Goal: Obtain resource: Download file/media

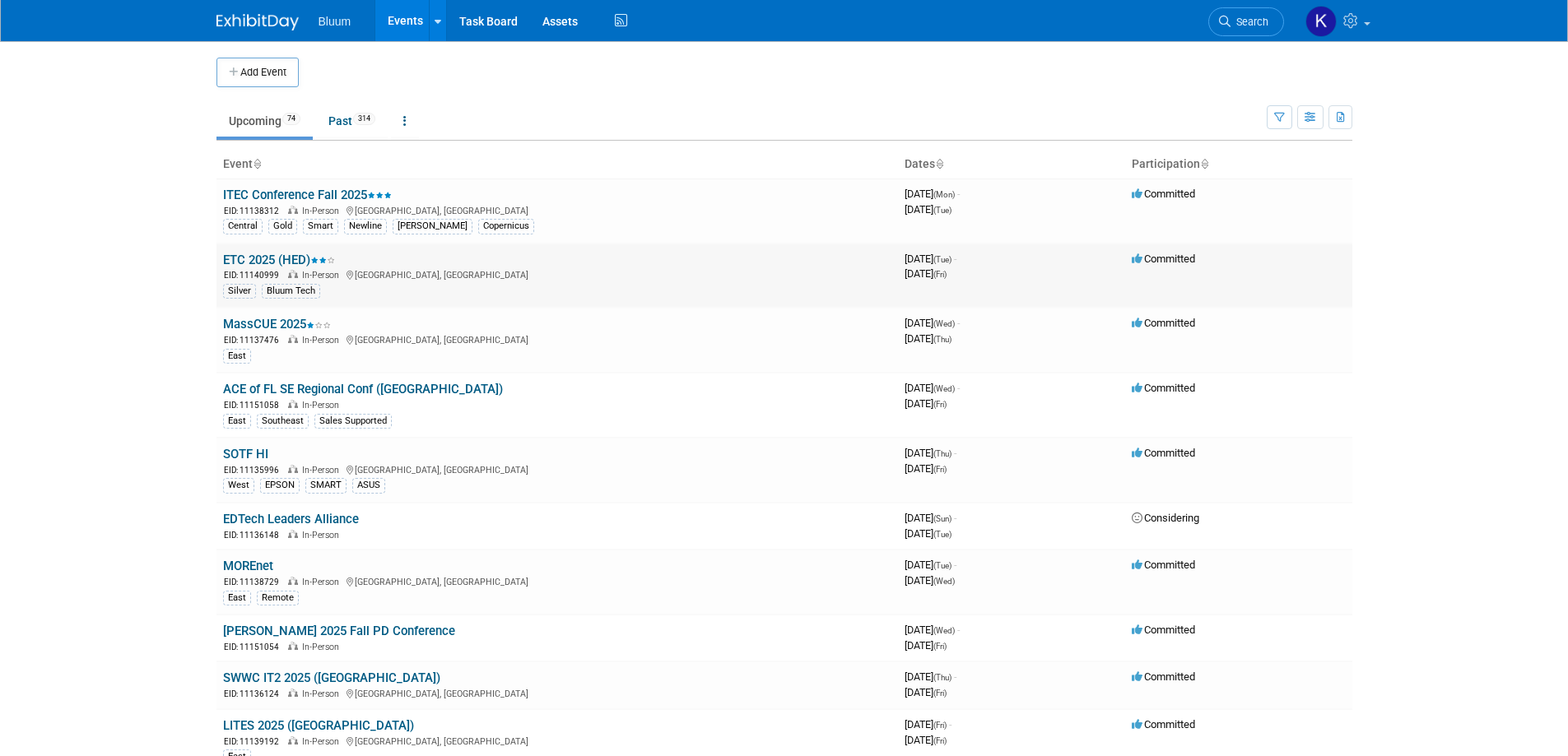
click at [271, 262] on link "ETC 2025 (HED)" at bounding box center [278, 260] width 112 height 15
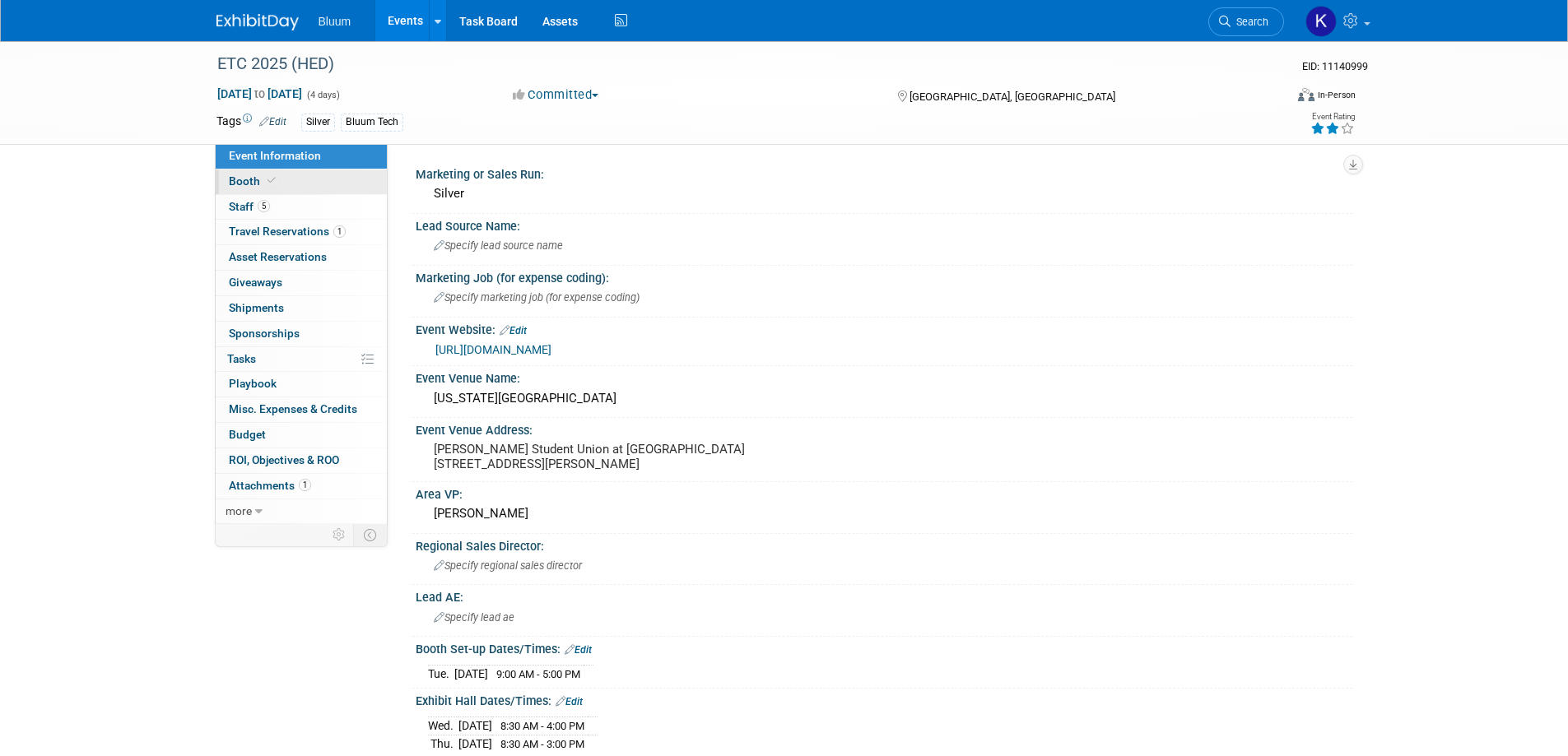
click at [250, 183] on span "Booth" at bounding box center [253, 181] width 50 height 13
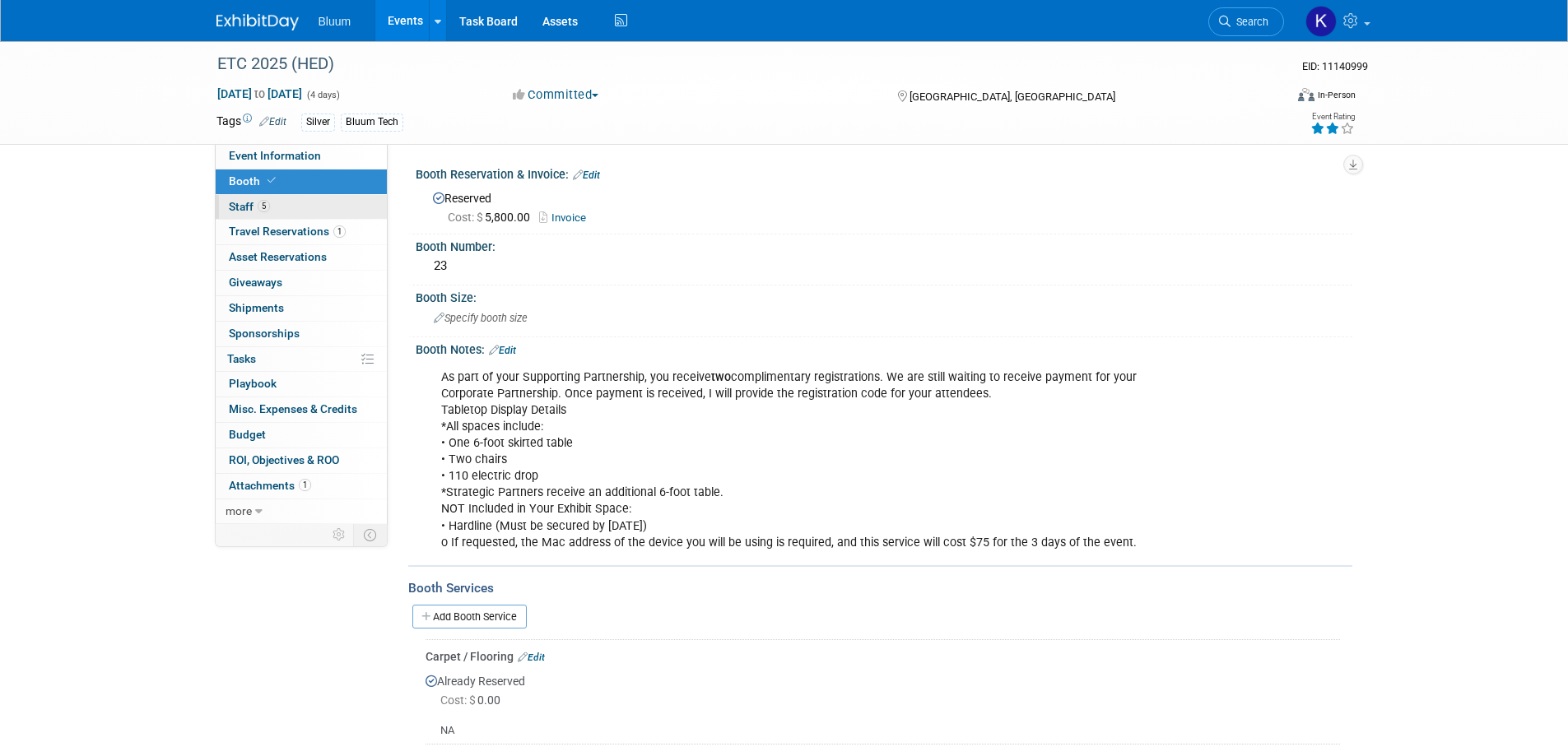
click at [243, 201] on span "Staff 5" at bounding box center [249, 206] width 42 height 13
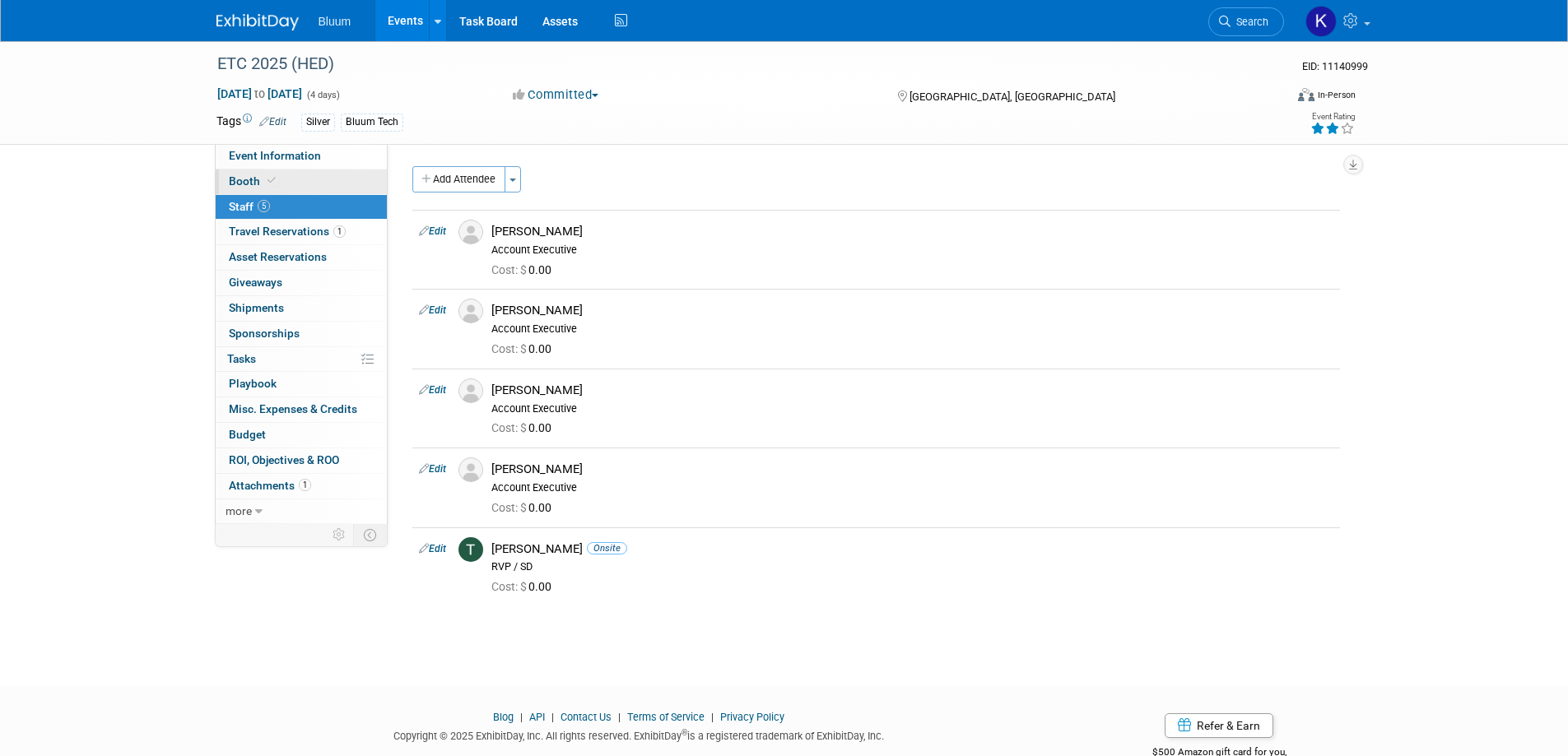
click at [248, 179] on span "Booth" at bounding box center [253, 181] width 50 height 13
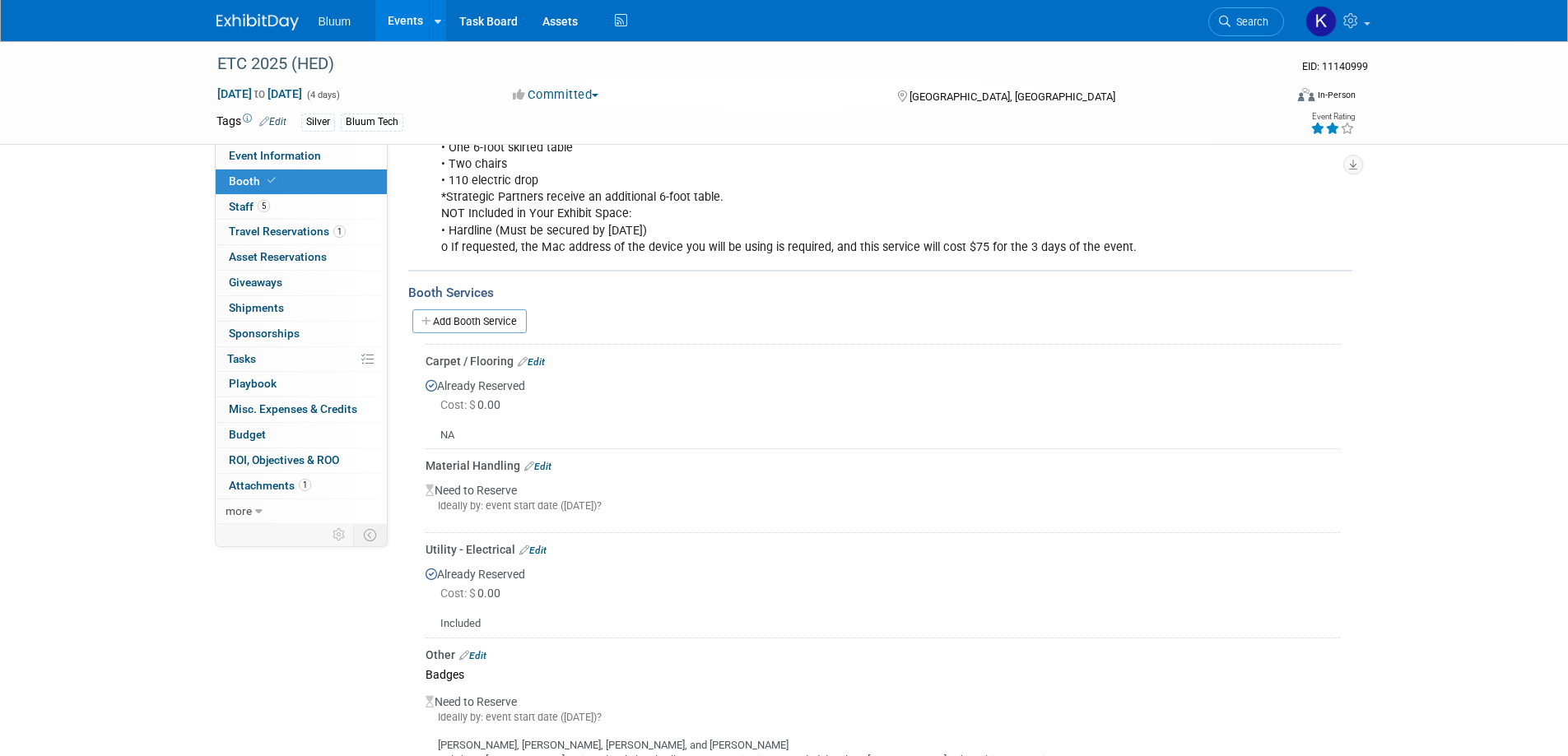
scroll to position [289, 0]
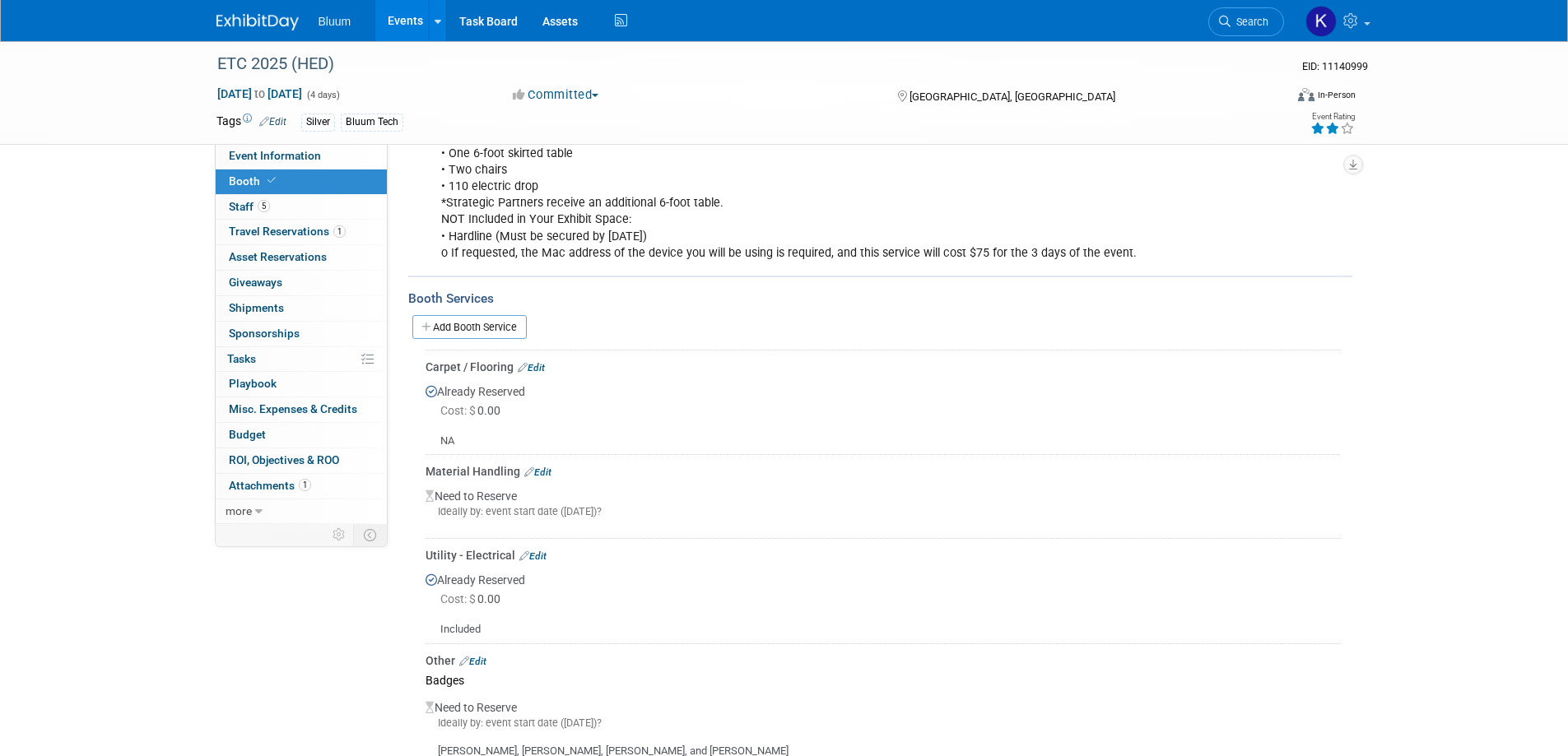
click at [540, 468] on link "Edit" at bounding box center [537, 472] width 27 height 11
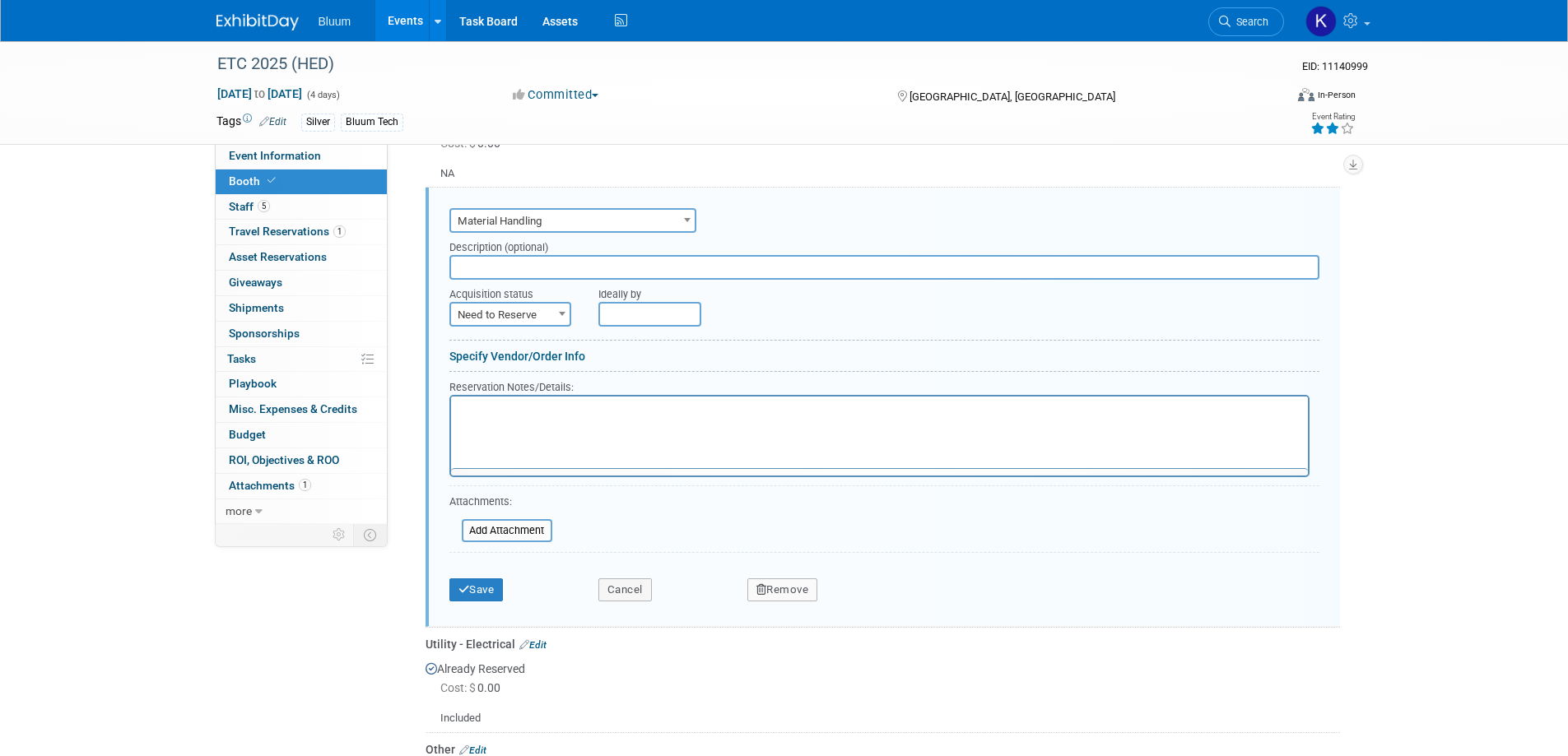
scroll to position [0, 0]
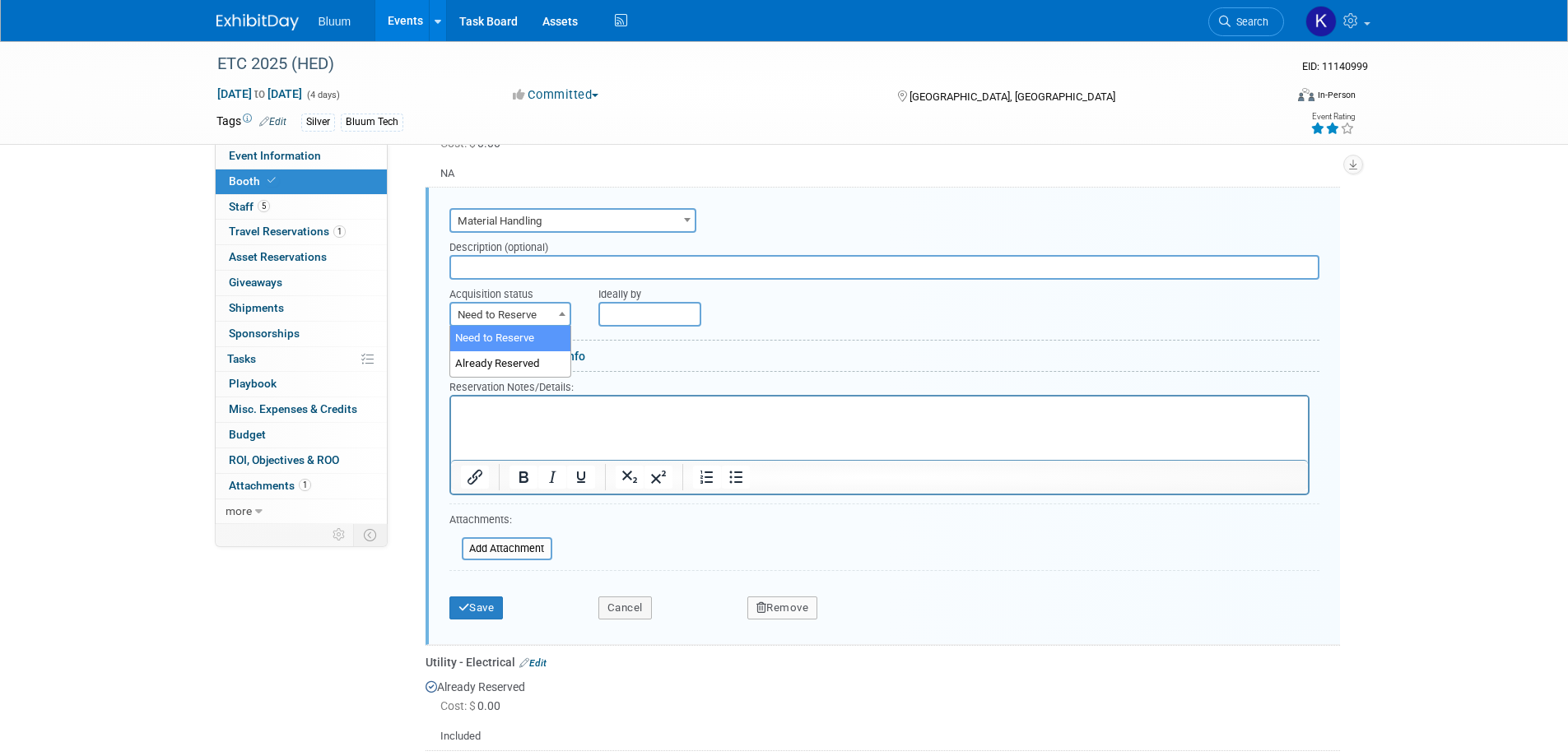
click at [565, 313] on b at bounding box center [561, 313] width 6 height 4
select select "2"
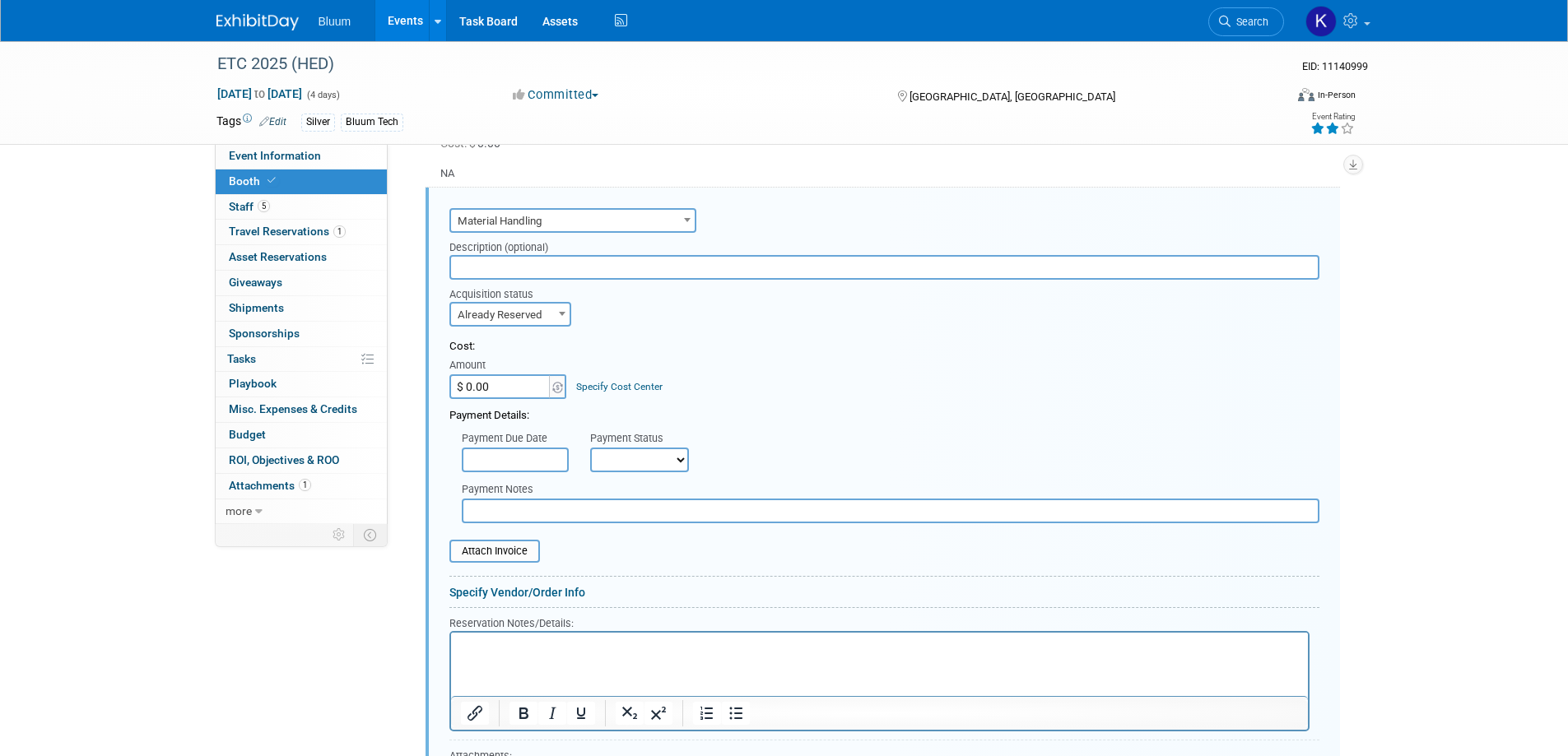
click at [497, 642] on p "Rich Text Area. Press ALT-0 for help." at bounding box center [879, 647] width 838 height 16
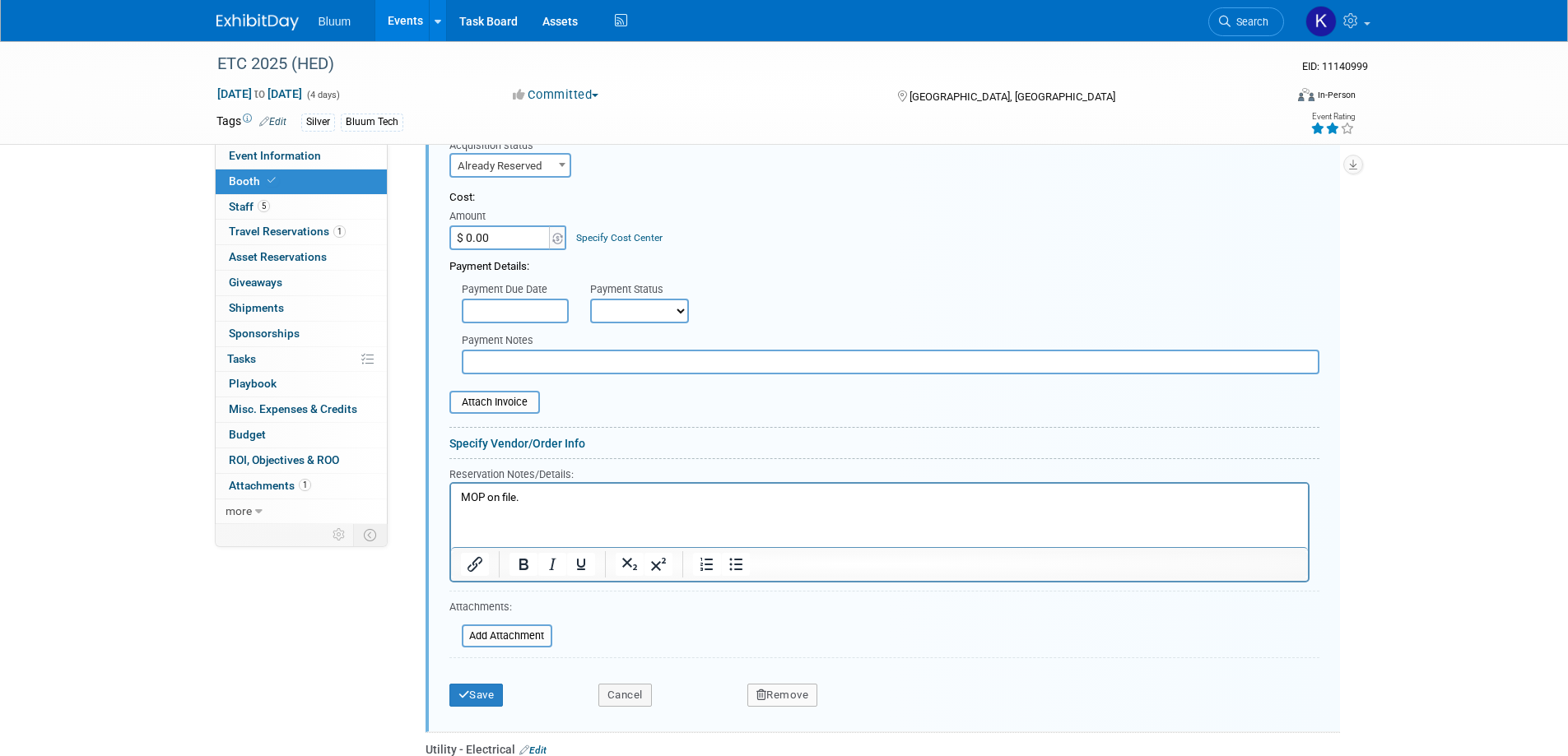
scroll to position [886, 0]
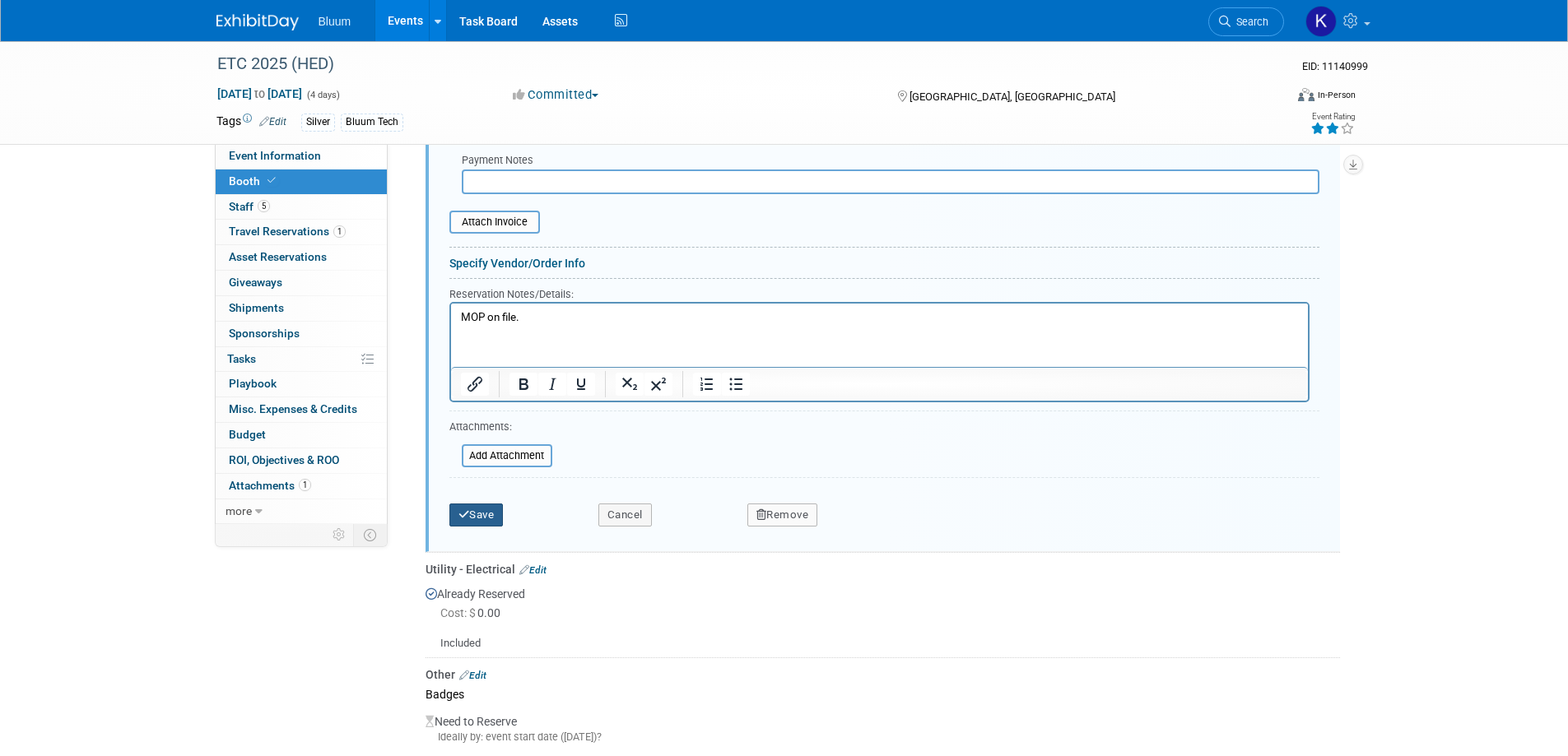
click at [468, 524] on button "Save" at bounding box center [476, 515] width 55 height 23
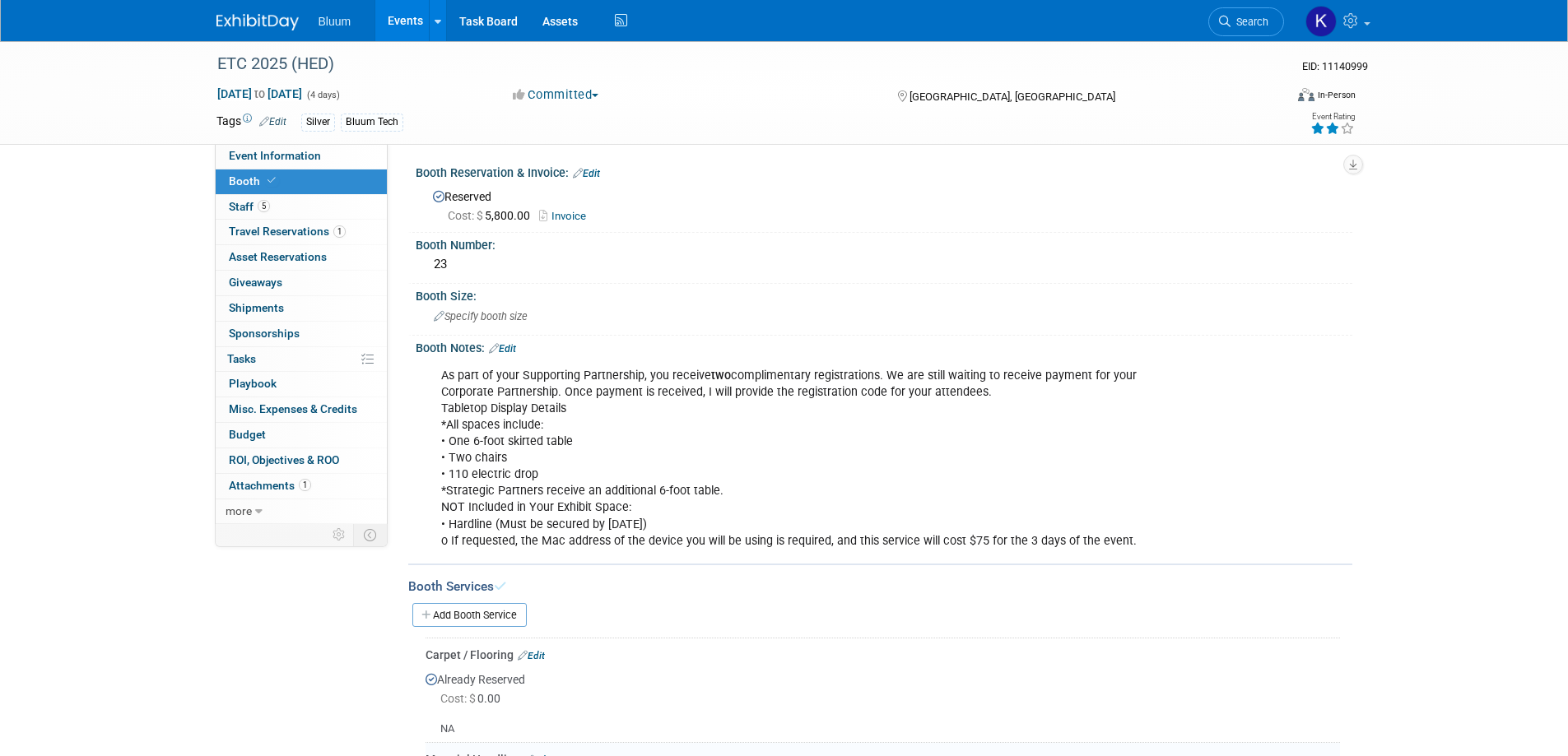
scroll to position [0, 0]
click at [565, 218] on link "Invoice" at bounding box center [567, 217] width 55 height 12
click at [247, 211] on span "Staff 5" at bounding box center [249, 206] width 42 height 13
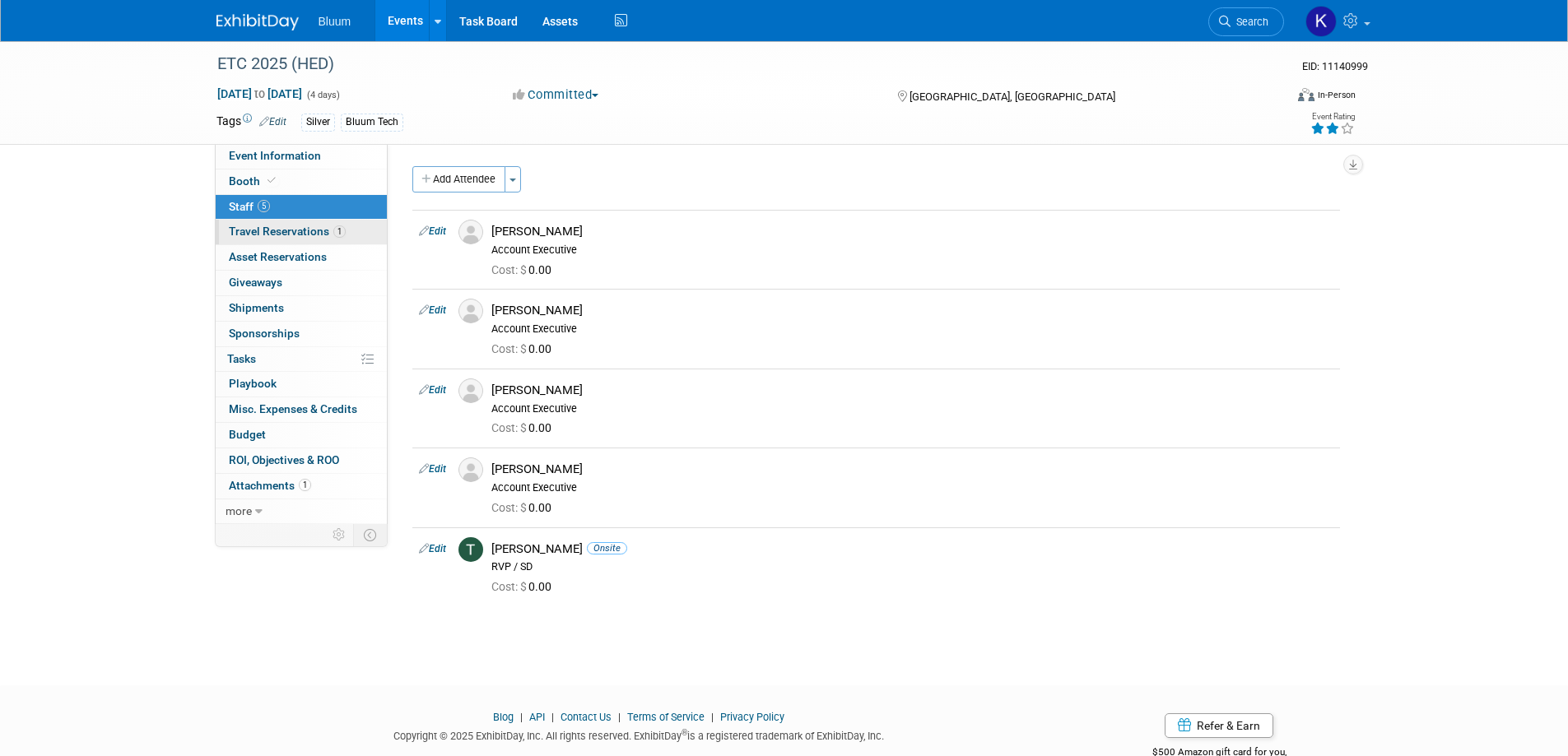
click at [256, 226] on span "Travel Reservations 1" at bounding box center [287, 231] width 116 height 13
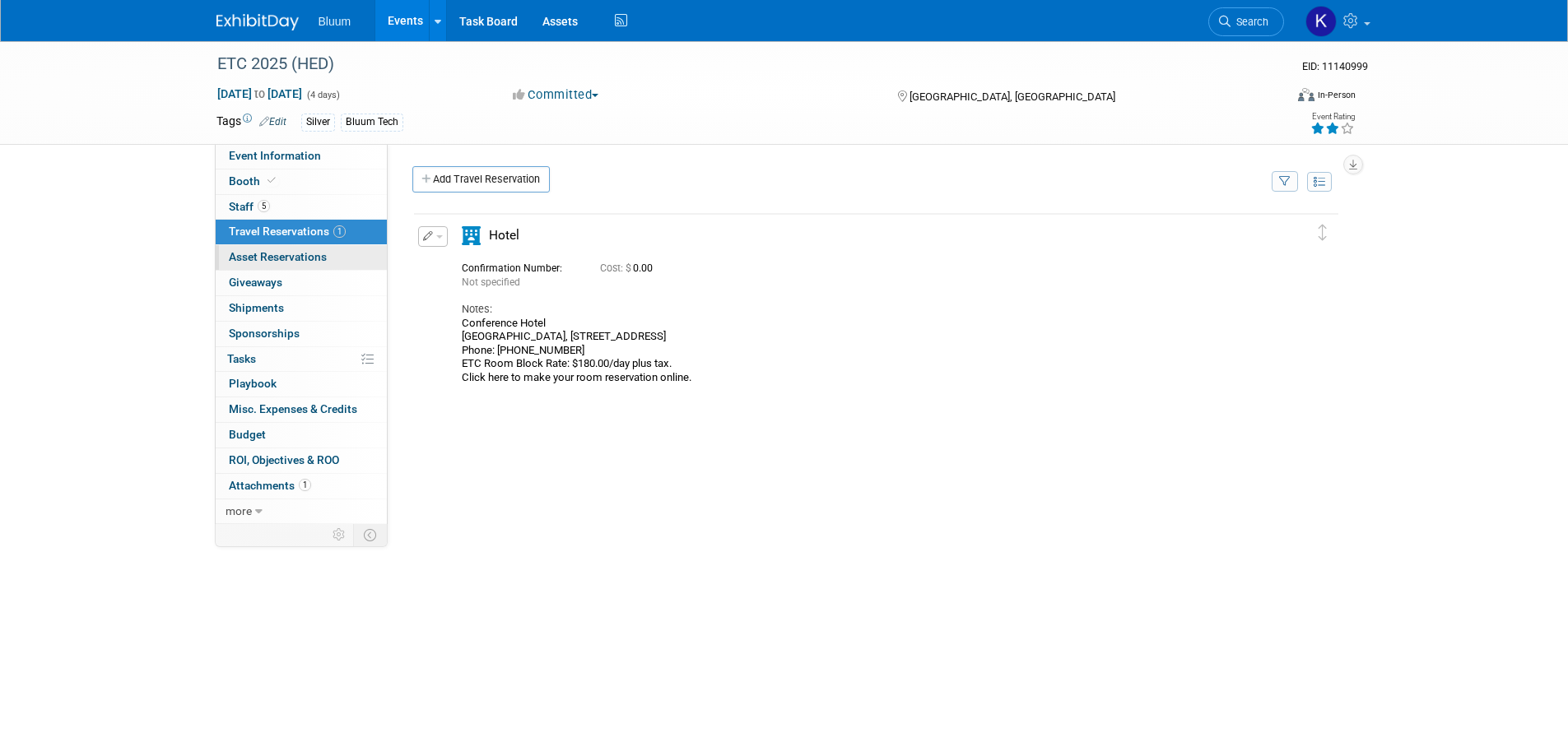
click at [292, 262] on span "Asset Reservations 0" at bounding box center [277, 257] width 98 height 13
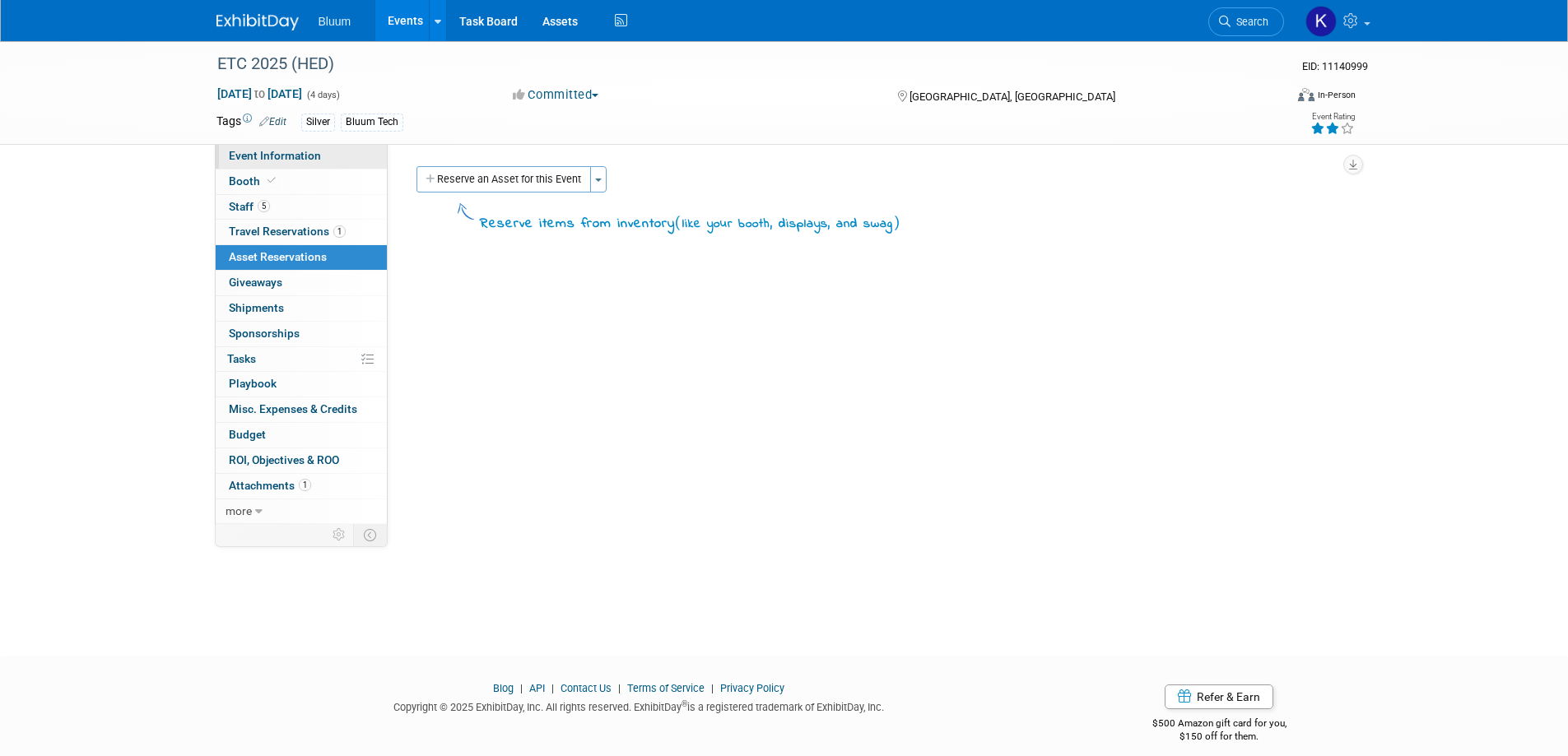
click at [312, 158] on span "Event Information" at bounding box center [275, 155] width 92 height 13
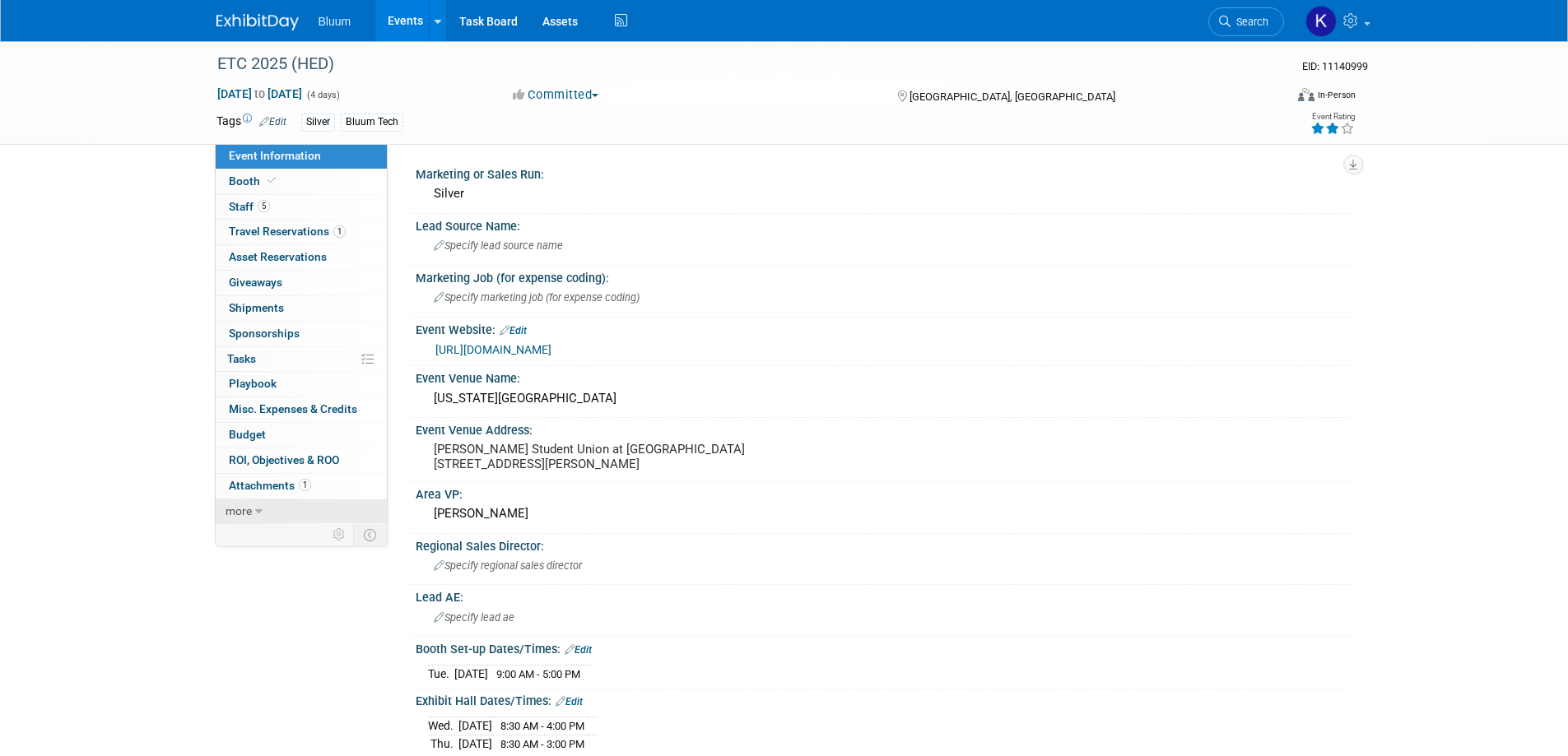
click at [261, 515] on icon at bounding box center [259, 511] width 7 height 11
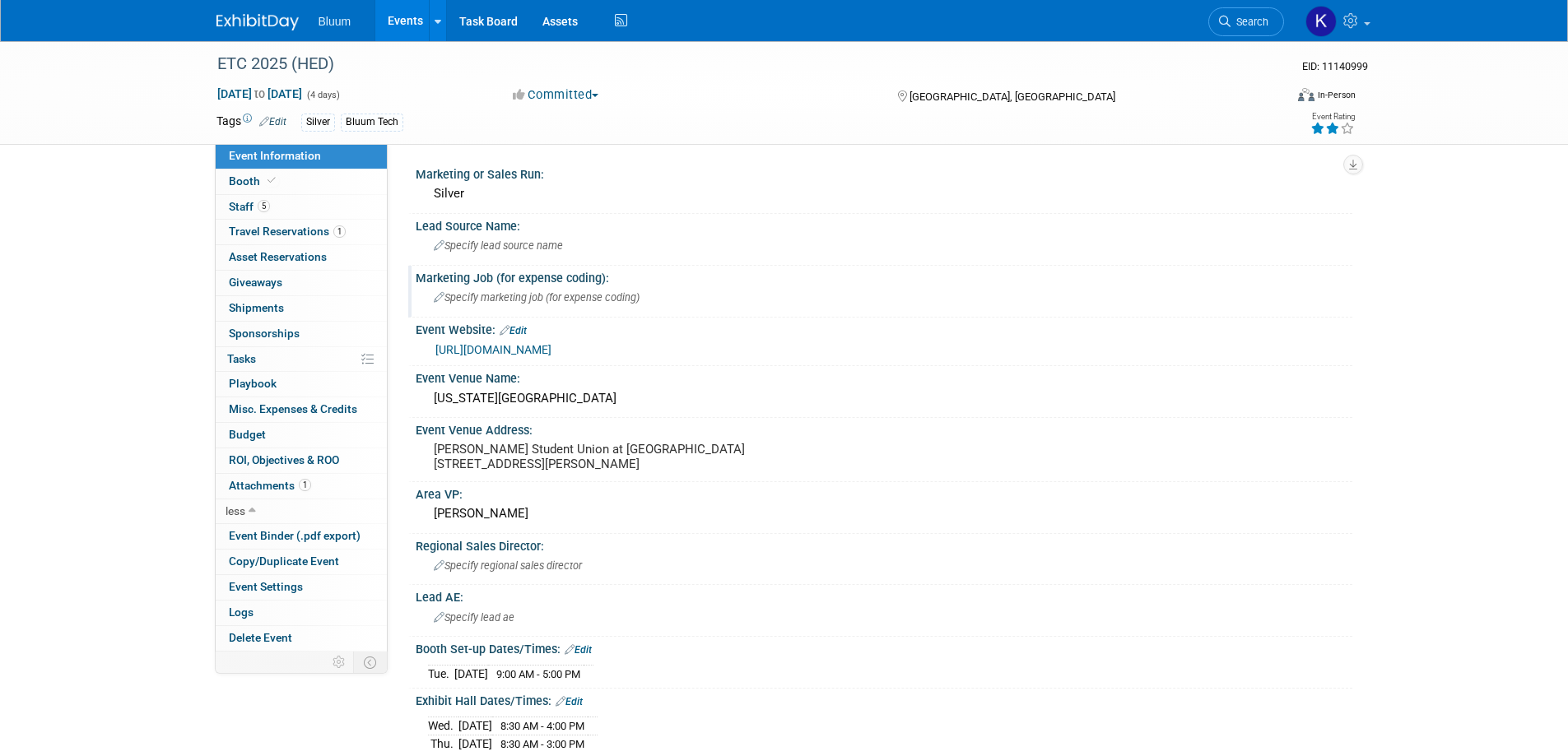
click at [523, 296] on span "Specify marketing job (for expense coding)" at bounding box center [536, 297] width 206 height 12
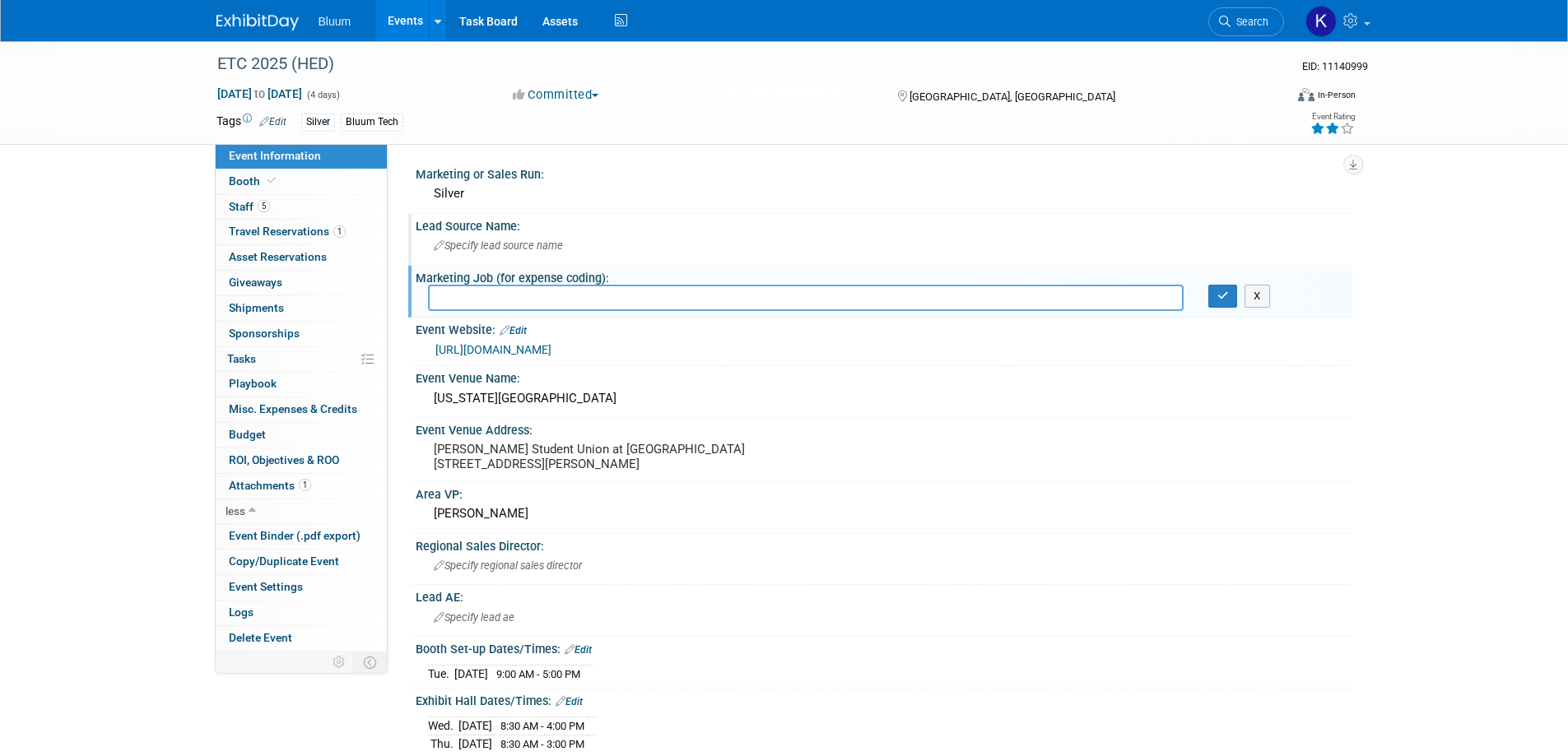
click at [464, 233] on div "Specify lead source name" at bounding box center [884, 246] width 912 height 26
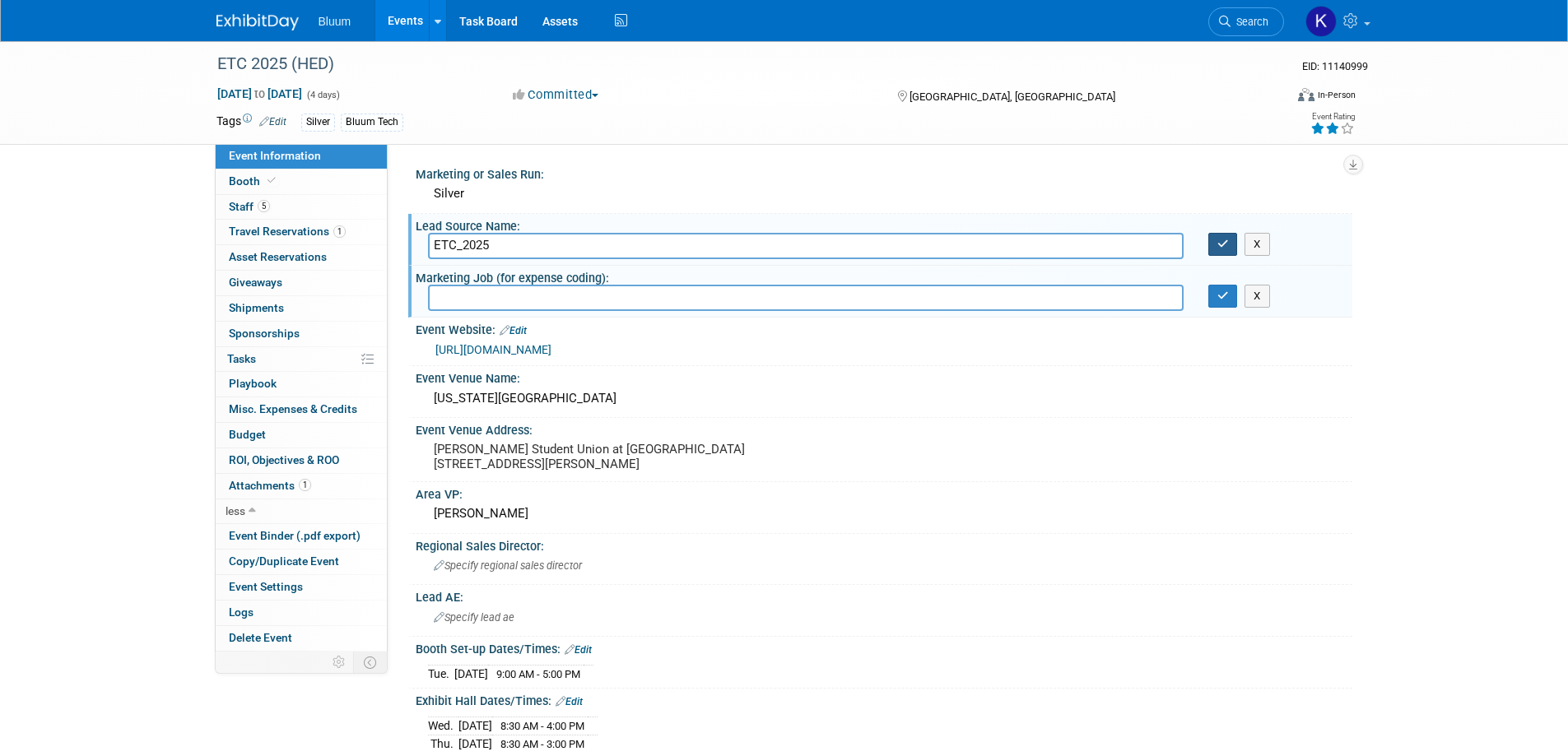
type input "ETC_2025"
click at [1216, 244] on button "button" at bounding box center [1223, 244] width 30 height 23
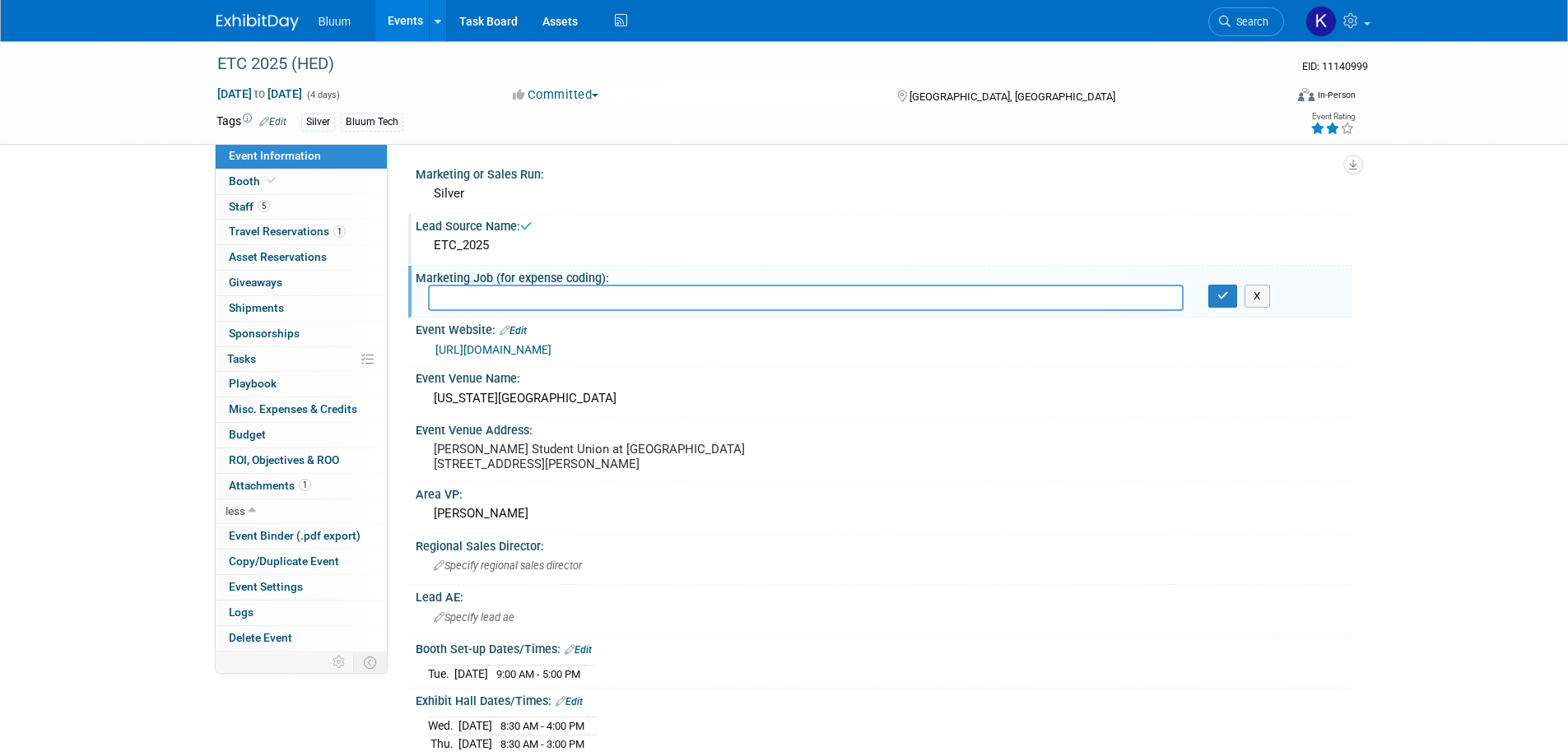
click at [649, 306] on input "text" at bounding box center [805, 298] width 755 height 26
type input "TBD"
click at [1215, 295] on button "button" at bounding box center [1223, 296] width 30 height 23
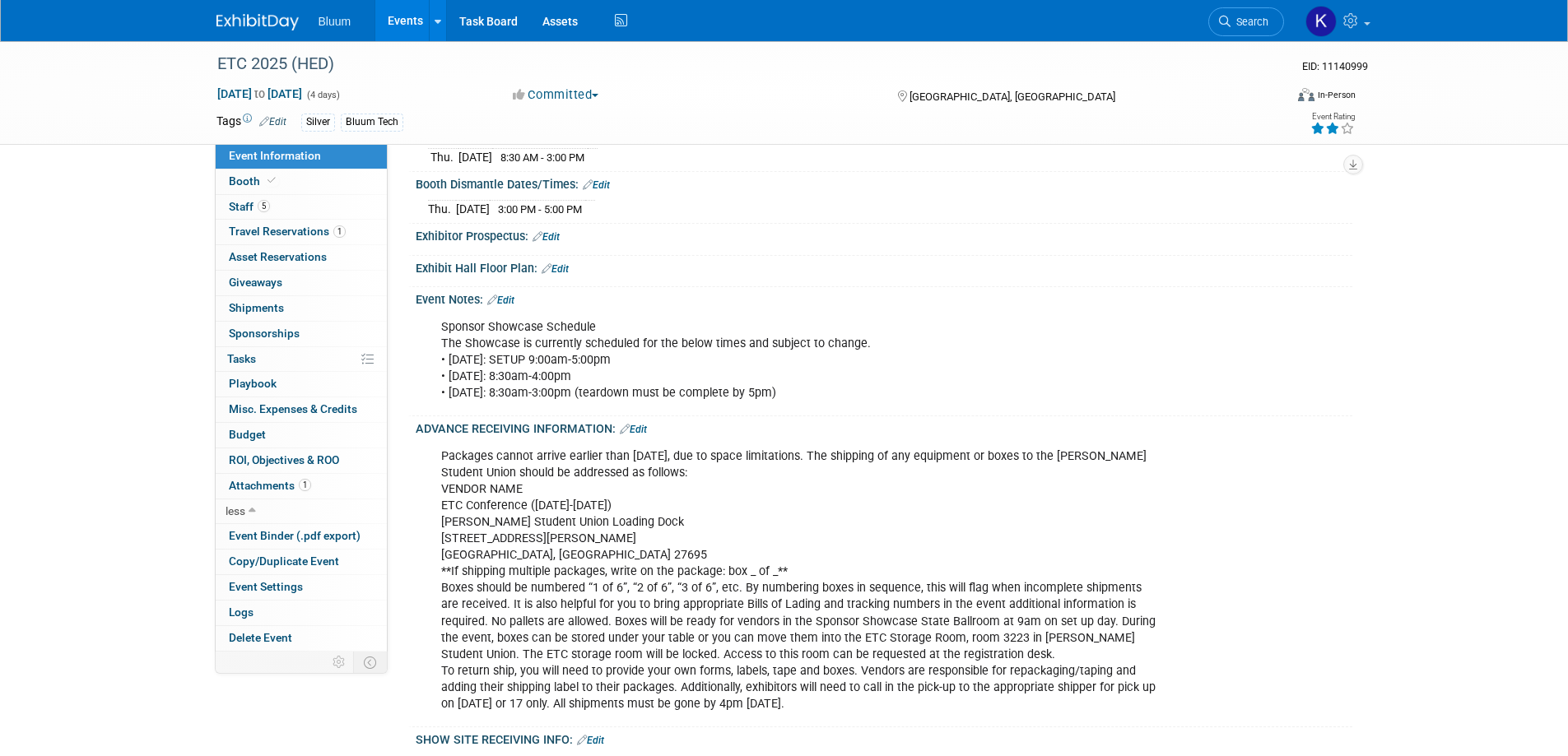
scroll to position [658, 0]
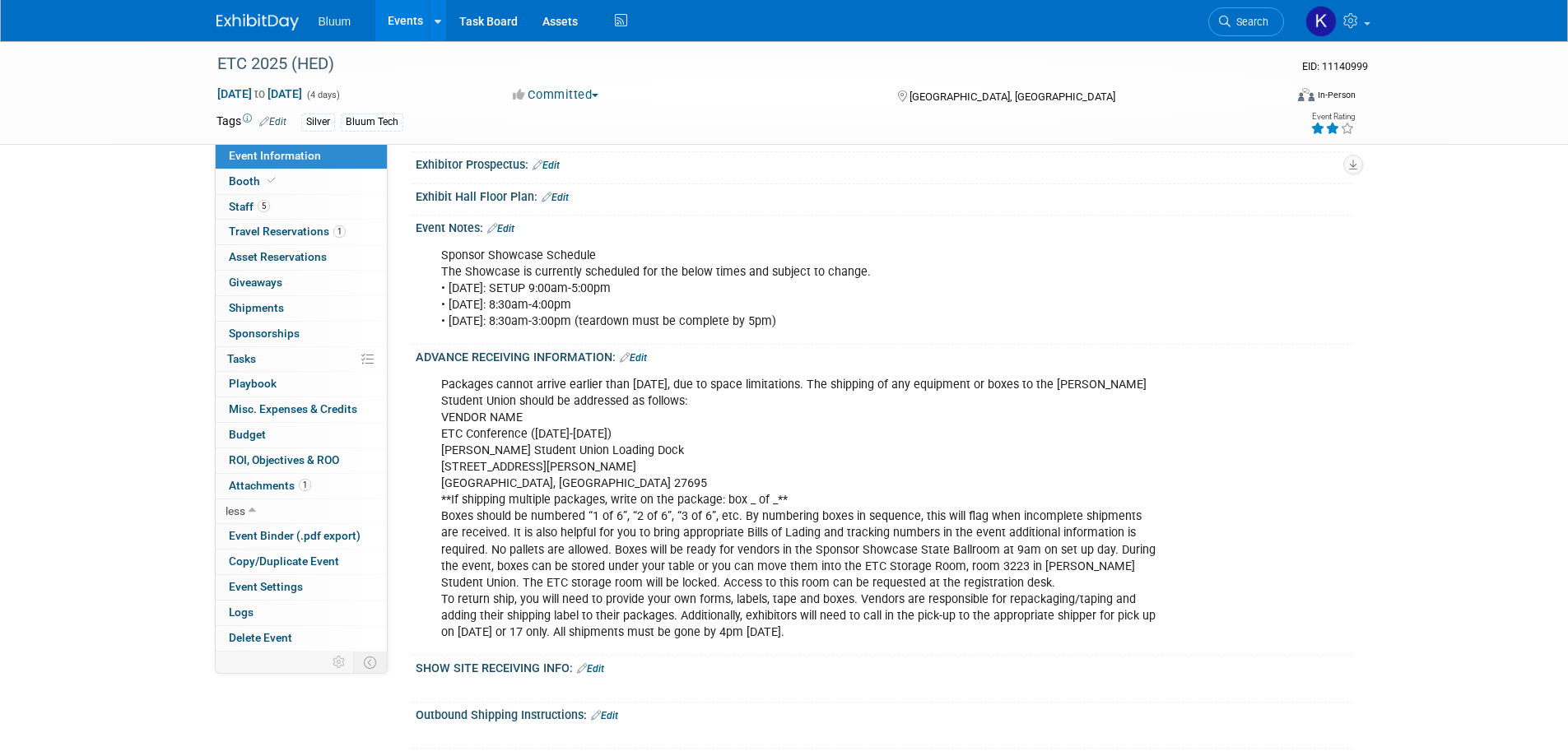
click at [287, 664] on td at bounding box center [270, 662] width 109 height 21
click at [285, 528] on link "Event Binder (.pdf export)" at bounding box center [300, 536] width 171 height 25
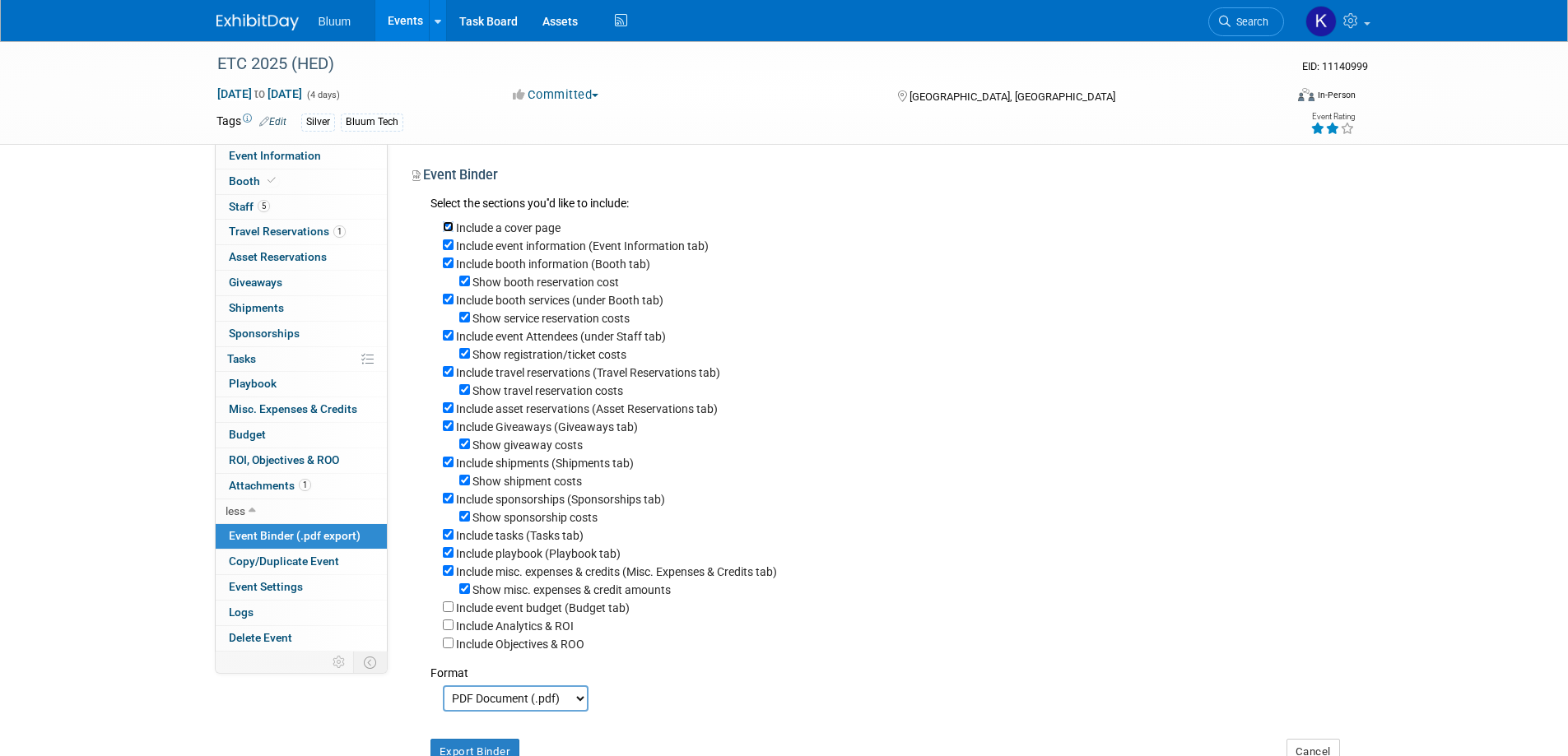
click at [449, 220] on div "Include a cover page" at bounding box center [891, 227] width 897 height 18
click at [461, 283] on input "Show booth reservation cost" at bounding box center [465, 281] width 11 height 11
checkbox input "false"
click at [463, 318] on input "Show service reservation costs" at bounding box center [465, 317] width 11 height 11
checkbox input "false"
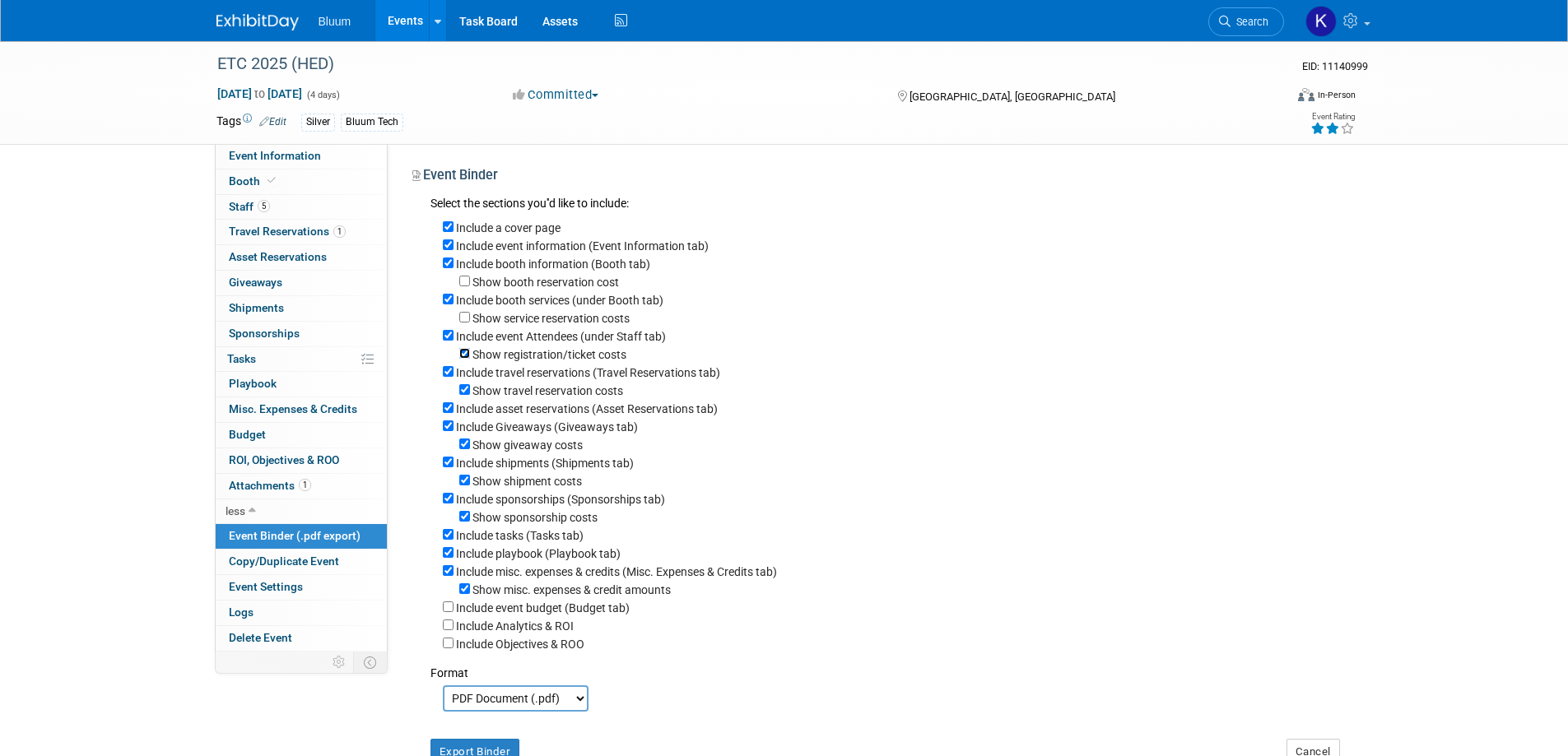
click at [469, 353] on input "Show registration/ticket costs" at bounding box center [465, 354] width 11 height 11
checkbox input "false"
click at [468, 394] on input "Show travel reservation costs" at bounding box center [465, 390] width 11 height 11
checkbox input "false"
click at [451, 413] on input "Include asset reservations (Asset Reservations tab)" at bounding box center [448, 408] width 11 height 11
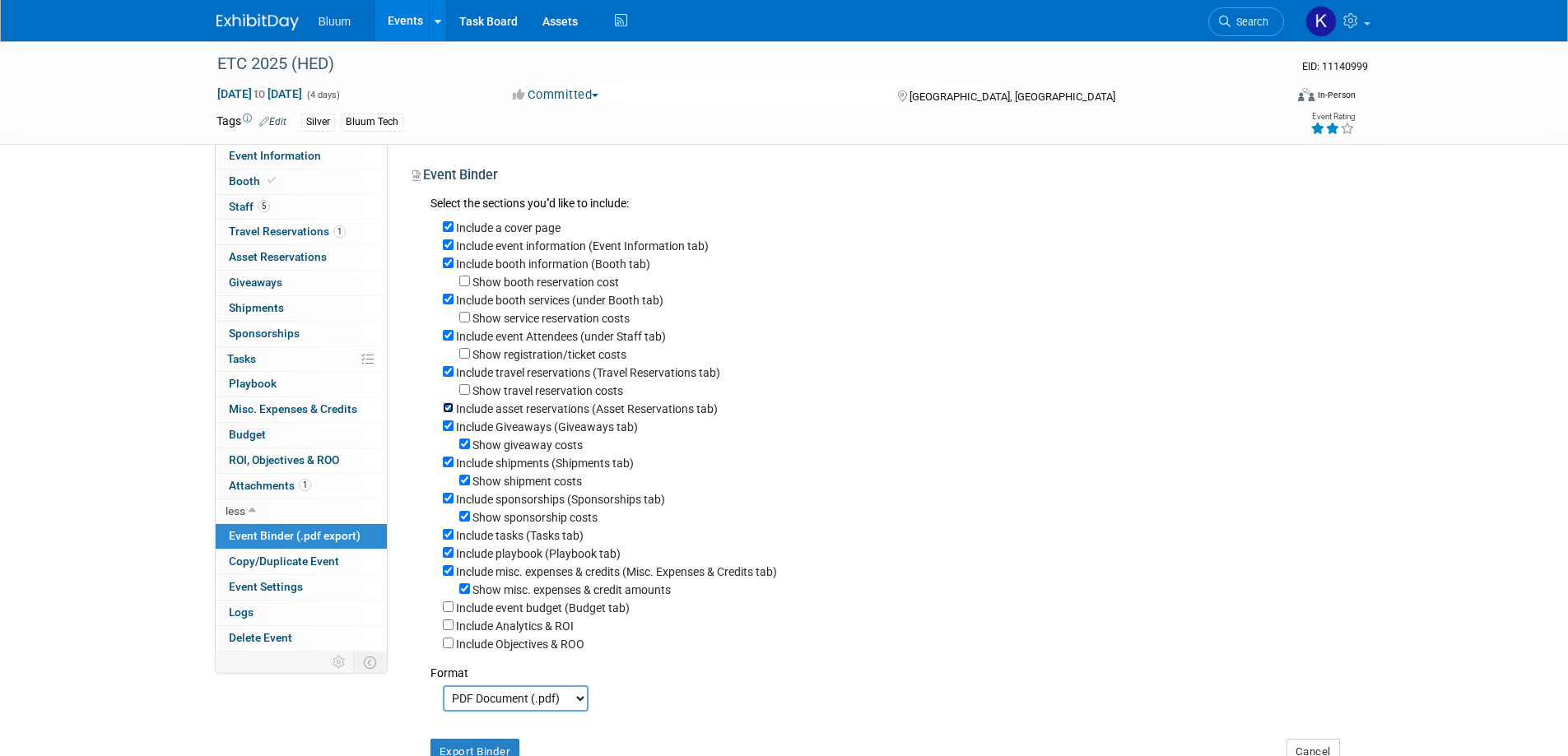
checkbox input "false"
click at [450, 431] on input "Include Giveaways (Giveaways tab)" at bounding box center [448, 426] width 11 height 11
checkbox input "false"
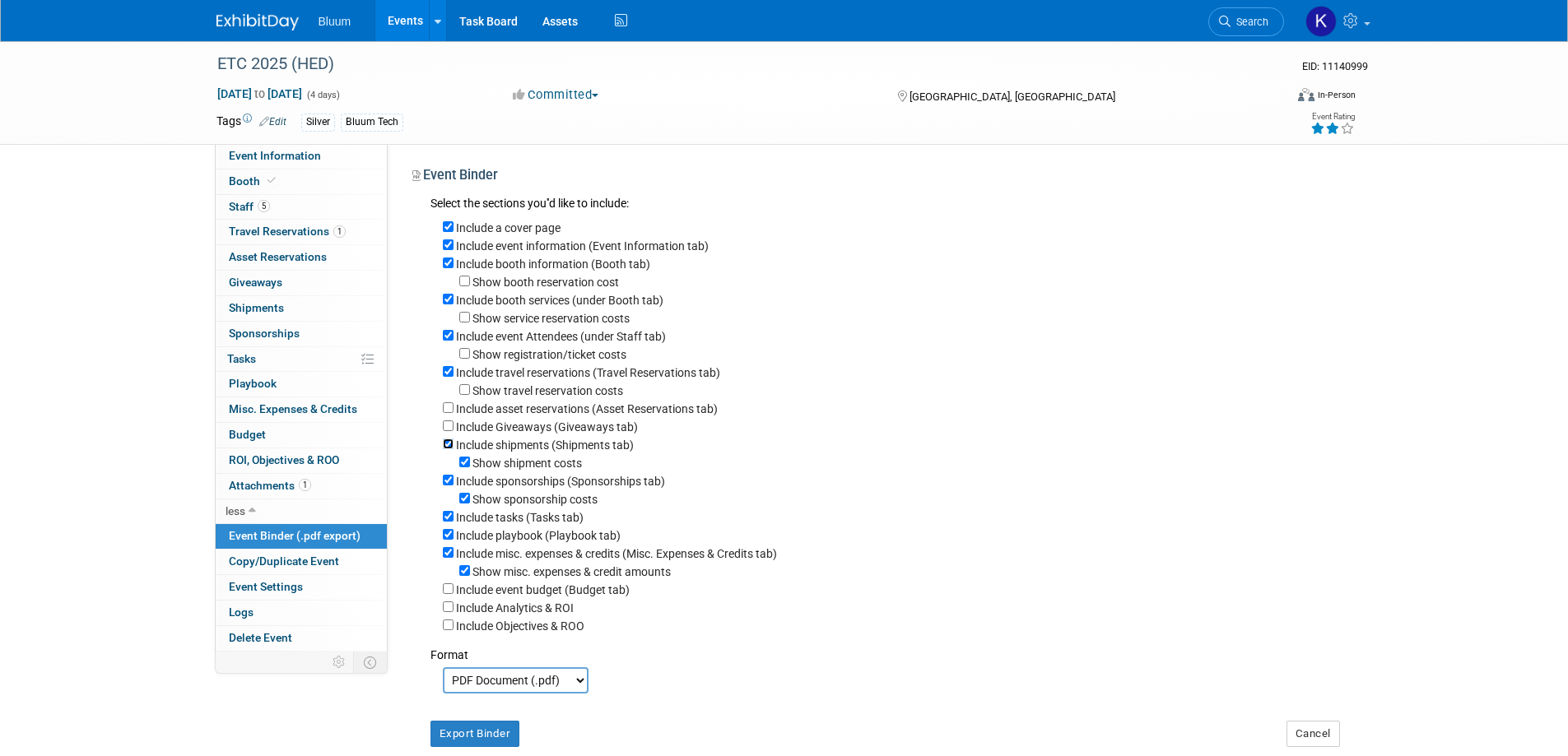
click at [448, 449] on input "Include shipments (Shipments tab)" at bounding box center [448, 444] width 11 height 11
checkbox input "false"
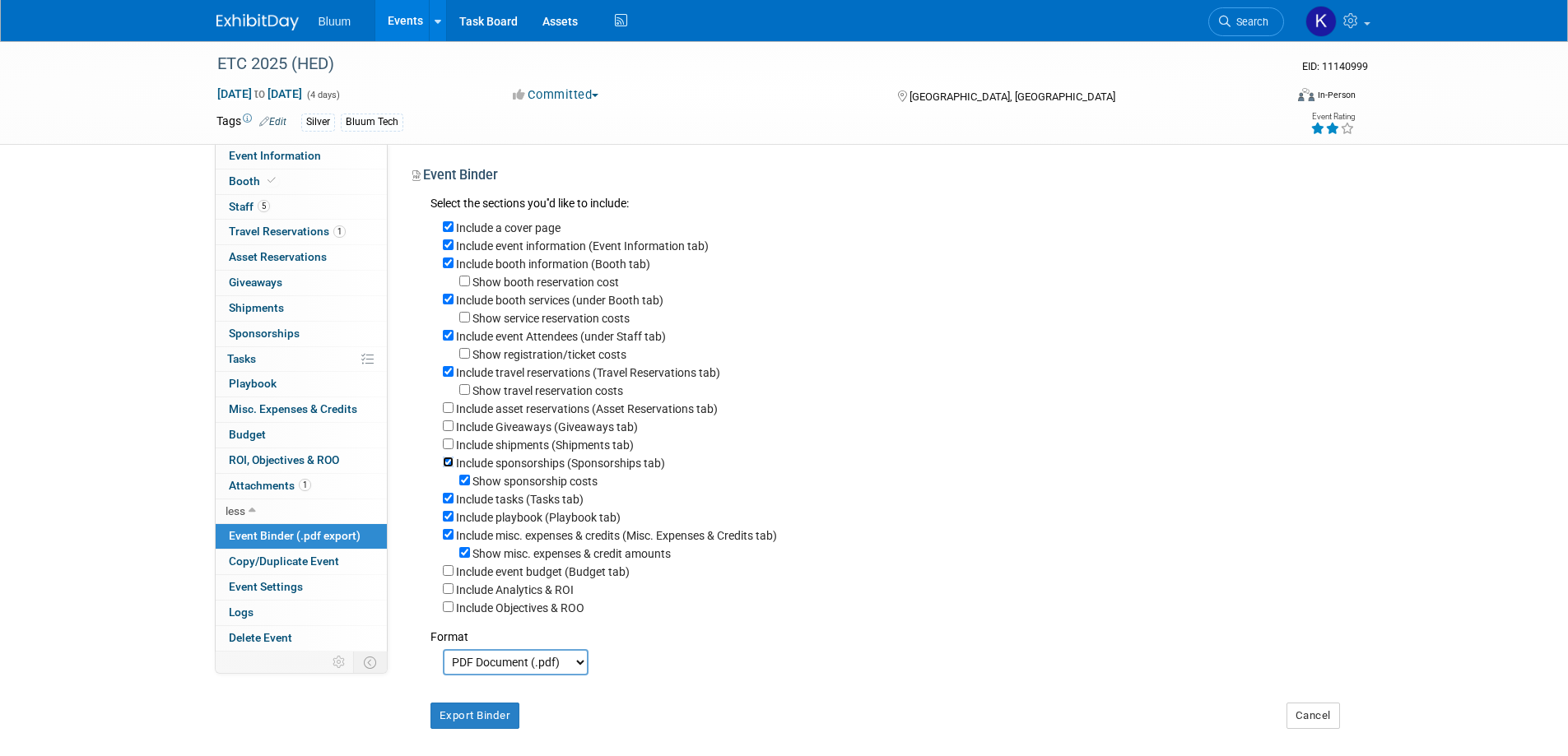
click at [448, 468] on input "Include sponsorships (Sponsorships tab)" at bounding box center [448, 462] width 11 height 11
checkbox input "false"
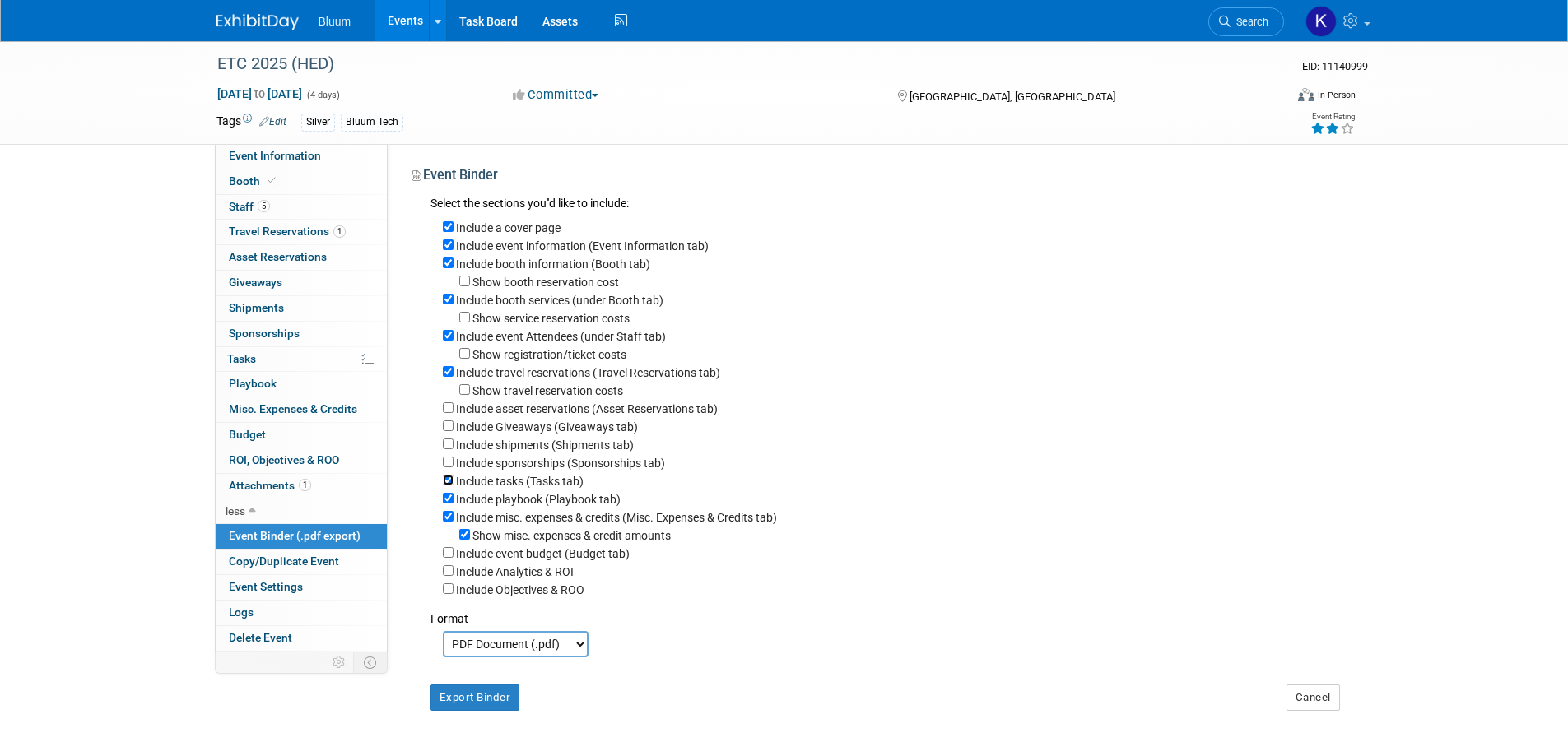
click at [450, 485] on input "Include tasks (Tasks tab)" at bounding box center [448, 481] width 11 height 11
checkbox input "false"
drag, startPoint x: 447, startPoint y: 505, endPoint x: 452, endPoint y: 516, distance: 12.1
click at [449, 504] on input "Include playbook (Playbook tab)" at bounding box center [448, 498] width 11 height 11
checkbox input "false"
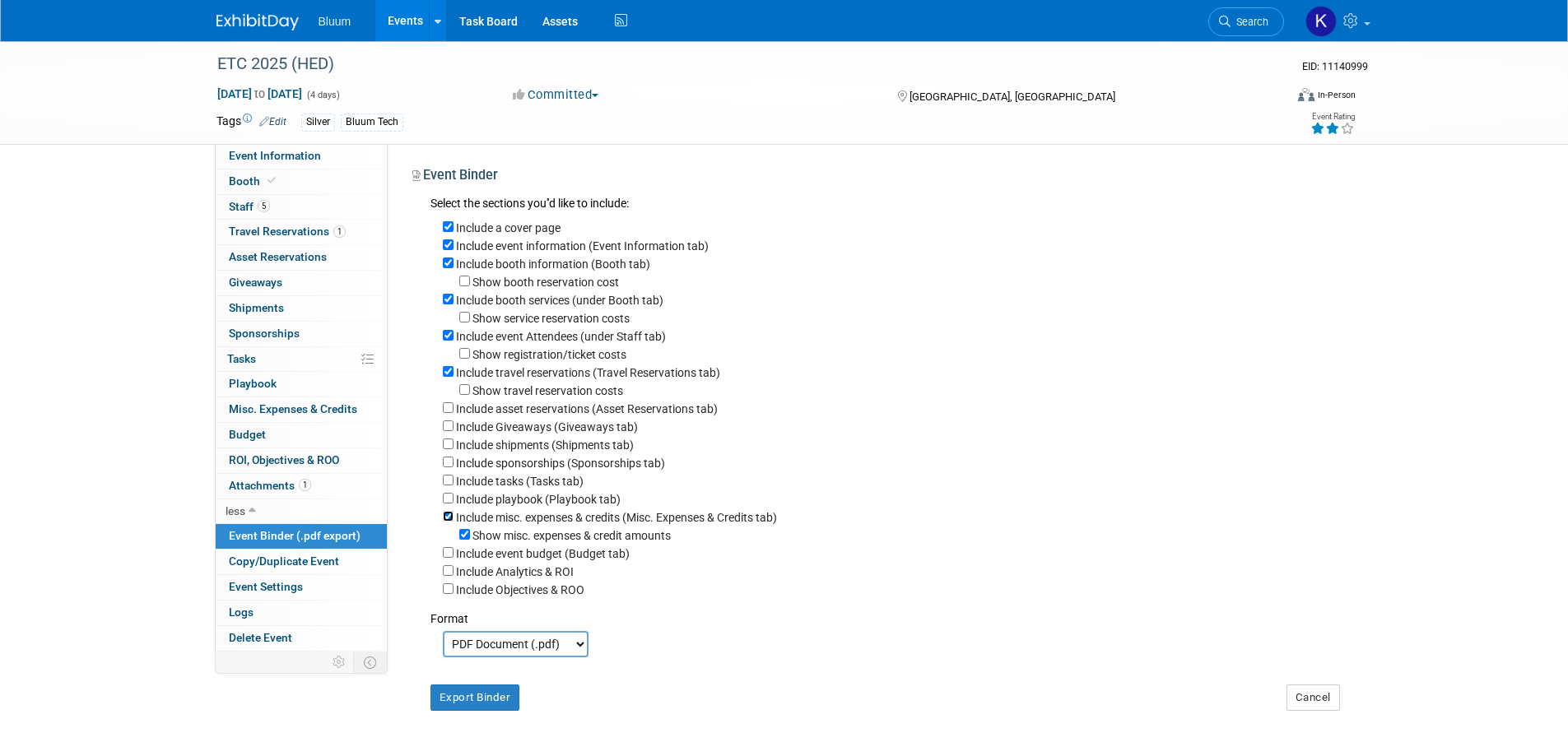
drag, startPoint x: 446, startPoint y: 531, endPoint x: 460, endPoint y: 547, distance: 21.3
click at [447, 521] on input "Include misc. expenses & credits (Misc. Expenses & Credits tab)" at bounding box center [448, 517] width 11 height 11
checkbox input "false"
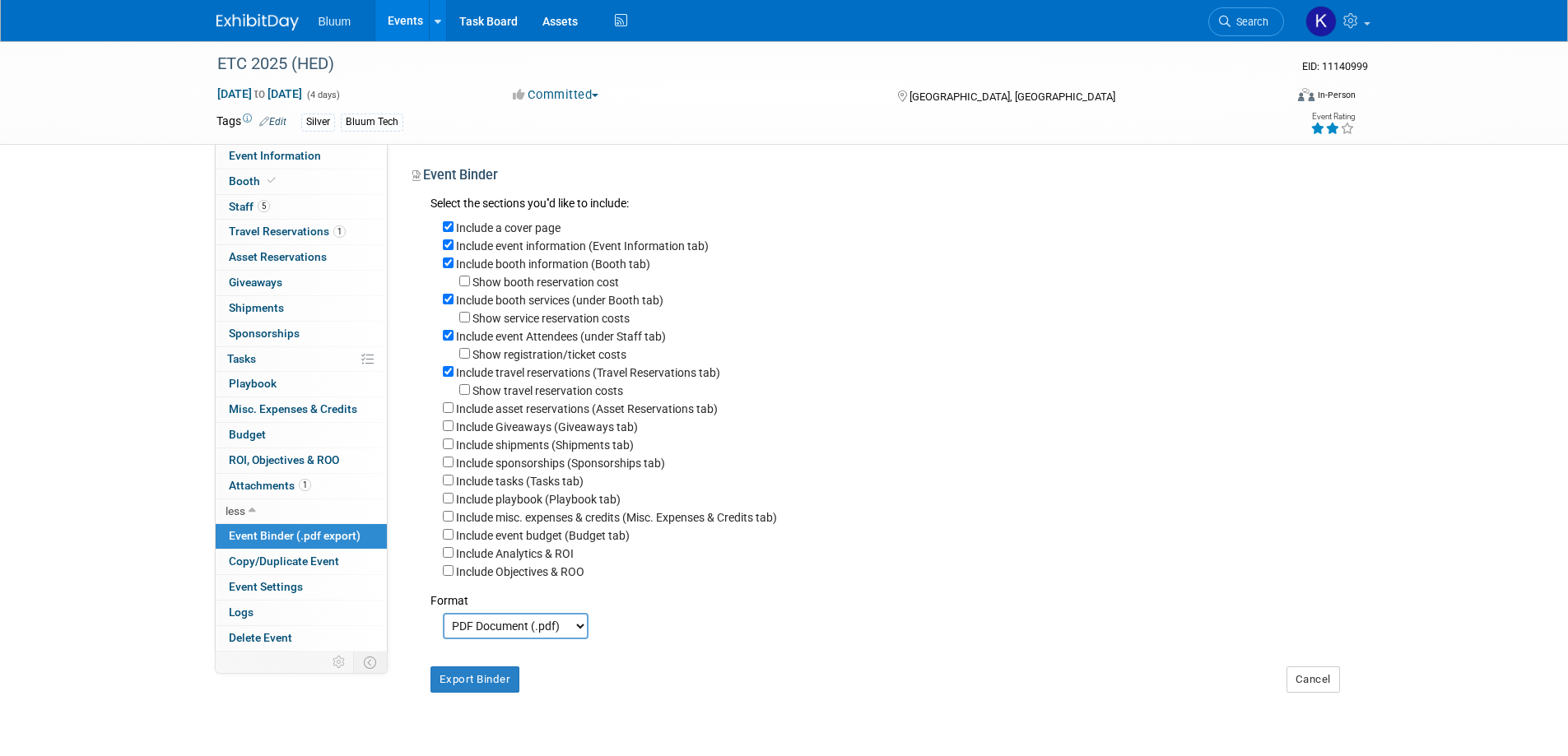
click at [462, 543] on label "Include event budget (Budget tab)" at bounding box center [543, 535] width 174 height 13
click at [453, 540] on input "Include event budget (Budget tab)" at bounding box center [448, 534] width 11 height 11
click at [448, 540] on input "Include event budget (Budget tab)" at bounding box center [448, 534] width 11 height 11
checkbox input "false"
click at [498, 692] on button "Export Binder" at bounding box center [475, 679] width 90 height 26
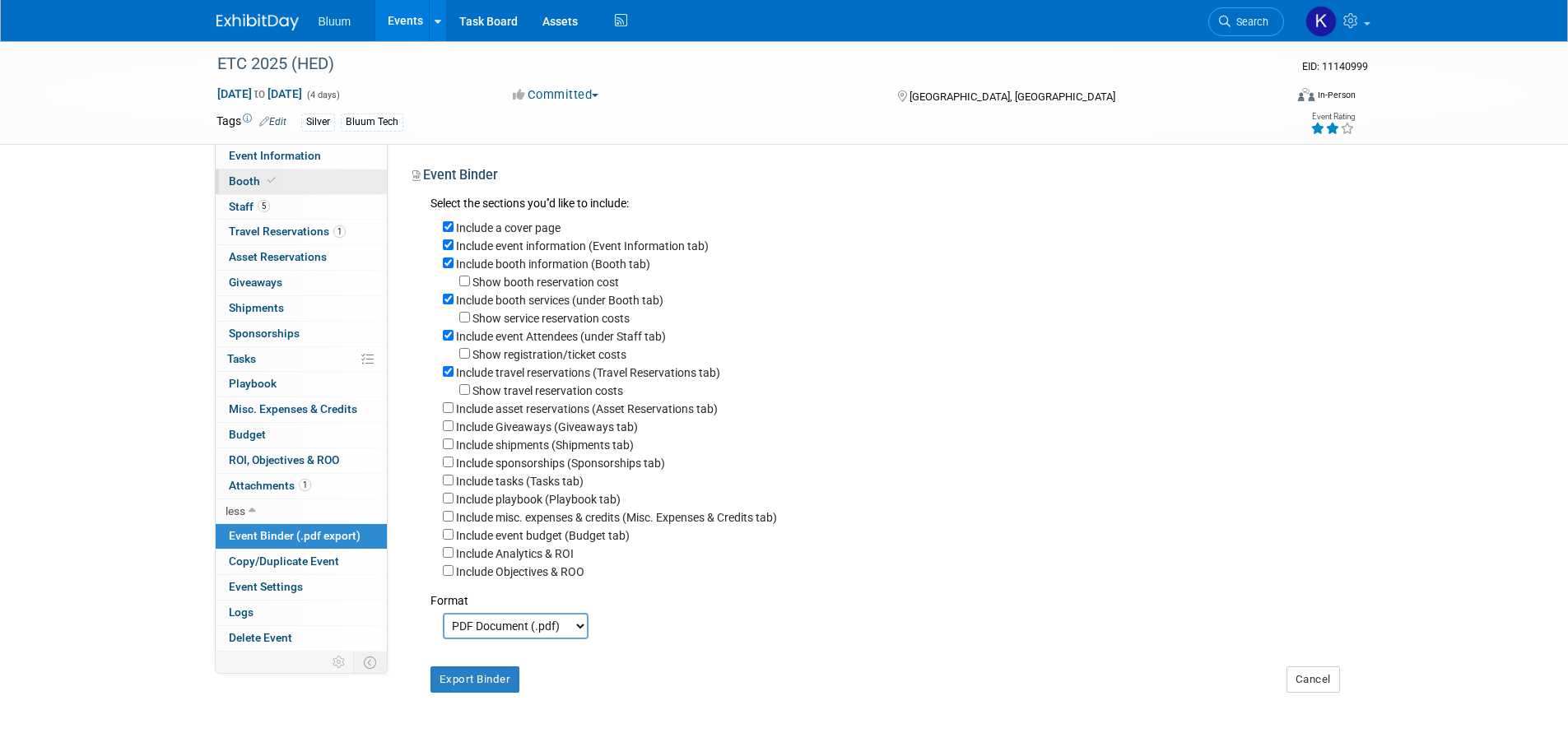
drag, startPoint x: 239, startPoint y: 202, endPoint x: 246, endPoint y: 192, distance: 12.2
click at [241, 201] on span "Staff 5" at bounding box center [249, 206] width 42 height 13
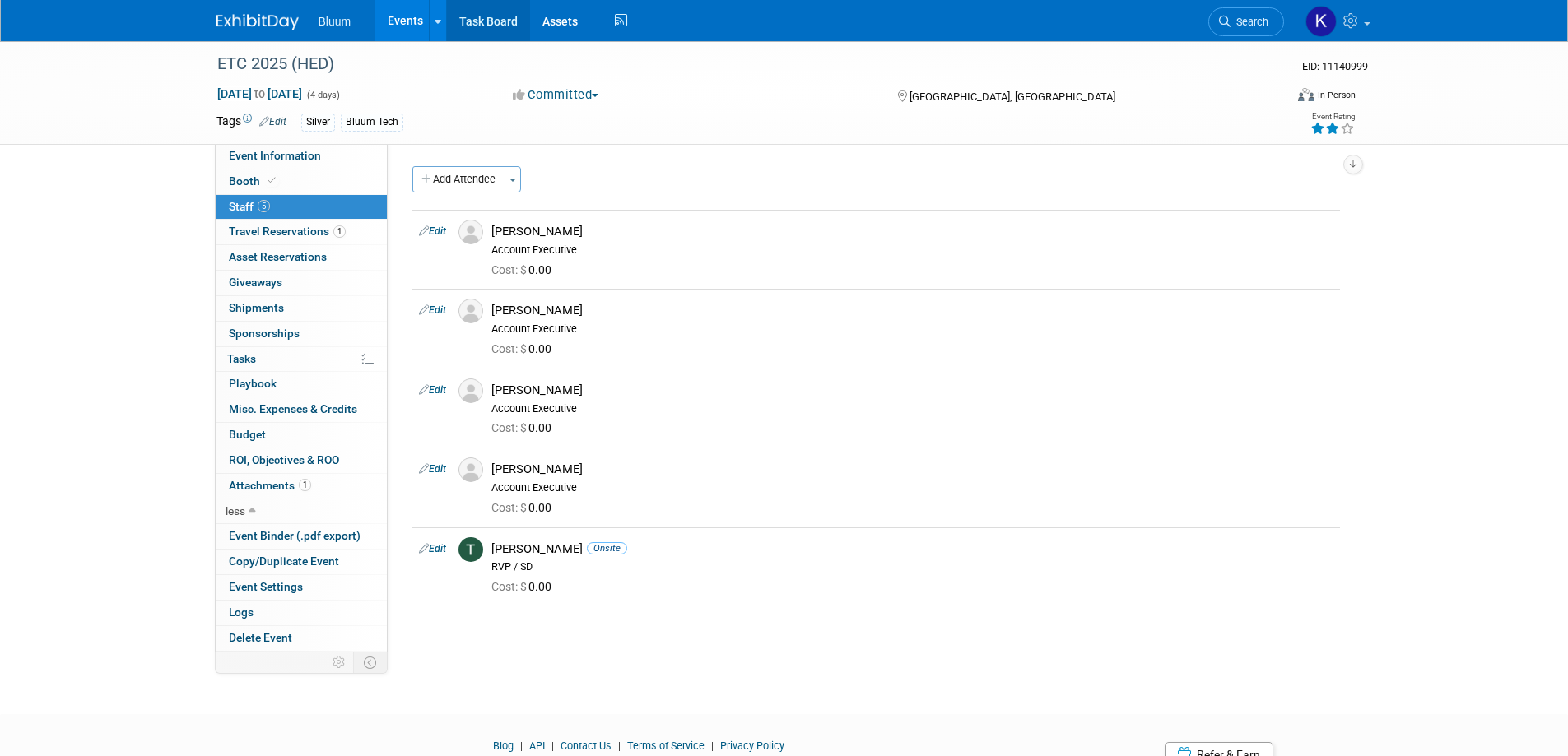
click at [475, 26] on link "Task Board" at bounding box center [488, 20] width 83 height 42
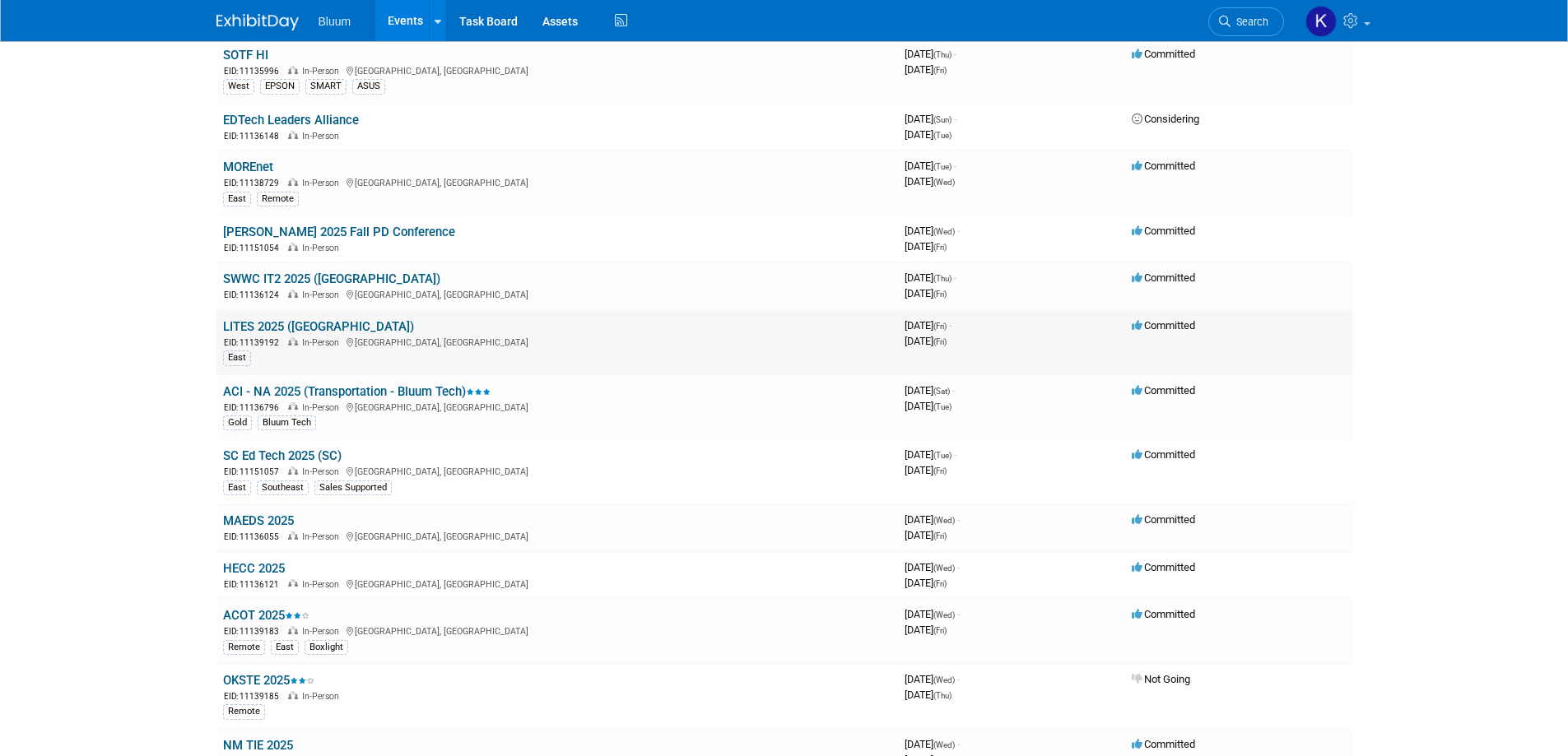
scroll to position [411, 0]
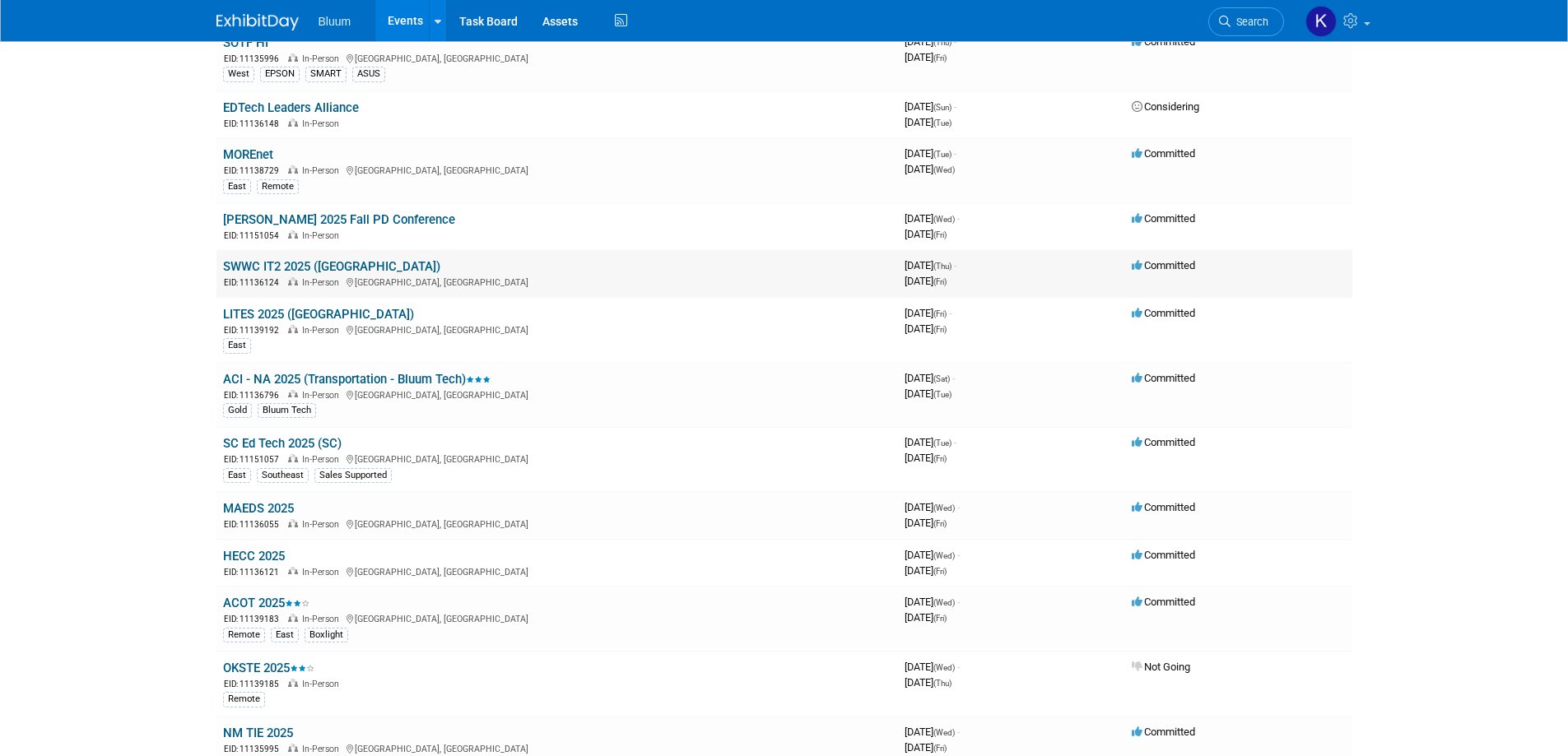
click at [279, 272] on link "SWWC IT2 2025 ([GEOGRAPHIC_DATA])" at bounding box center [331, 266] width 217 height 15
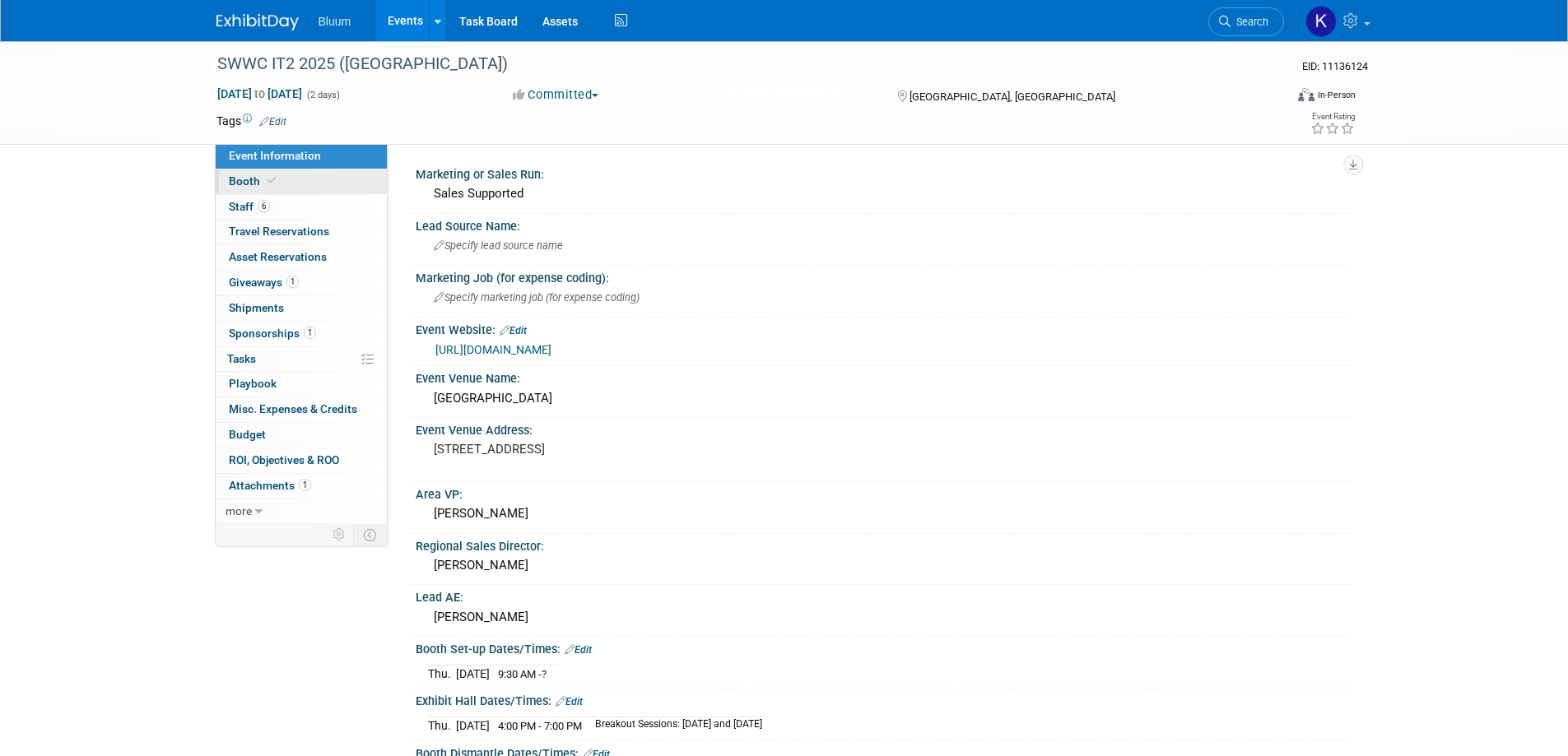
click at [244, 184] on span "Booth" at bounding box center [253, 181] width 50 height 13
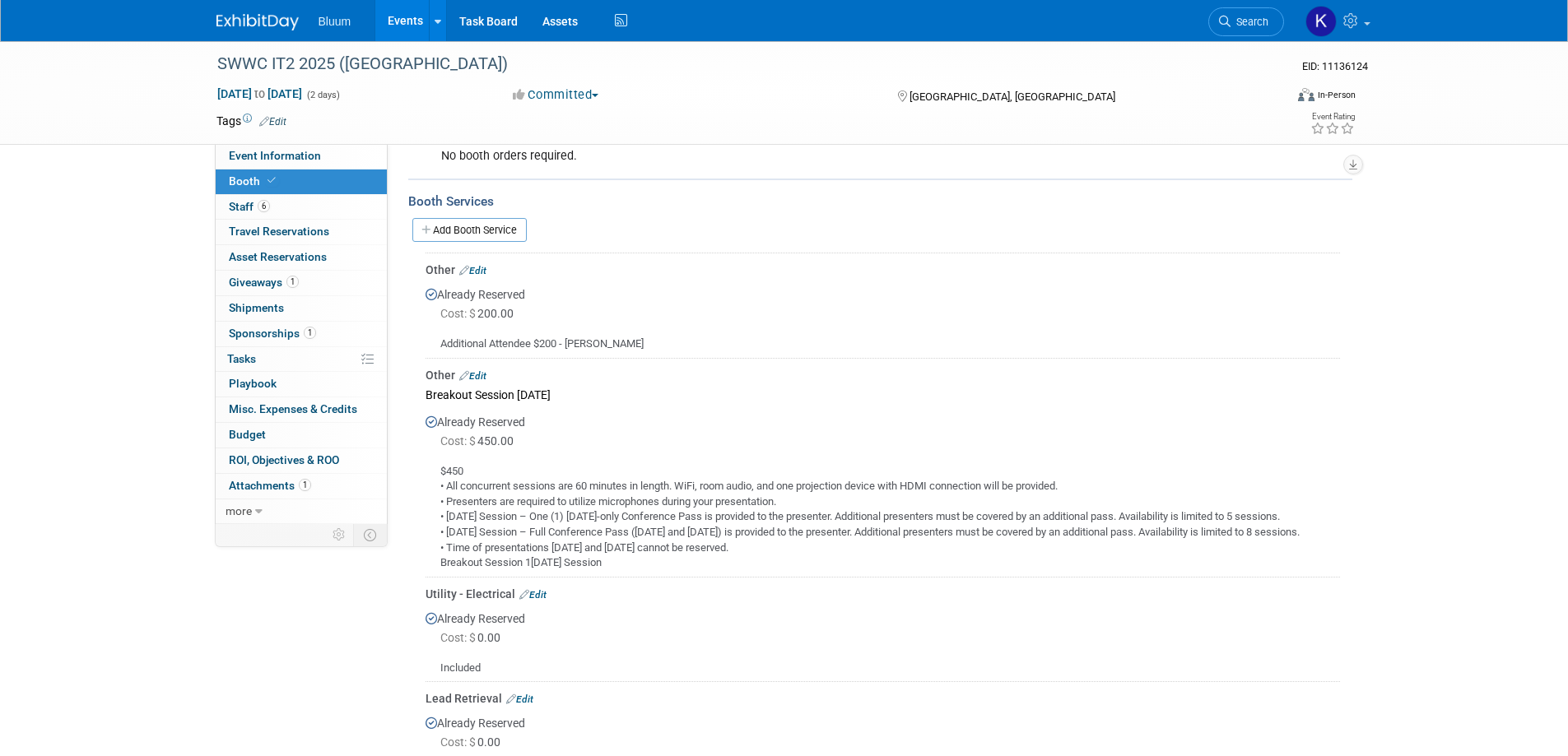
scroll to position [221, 0]
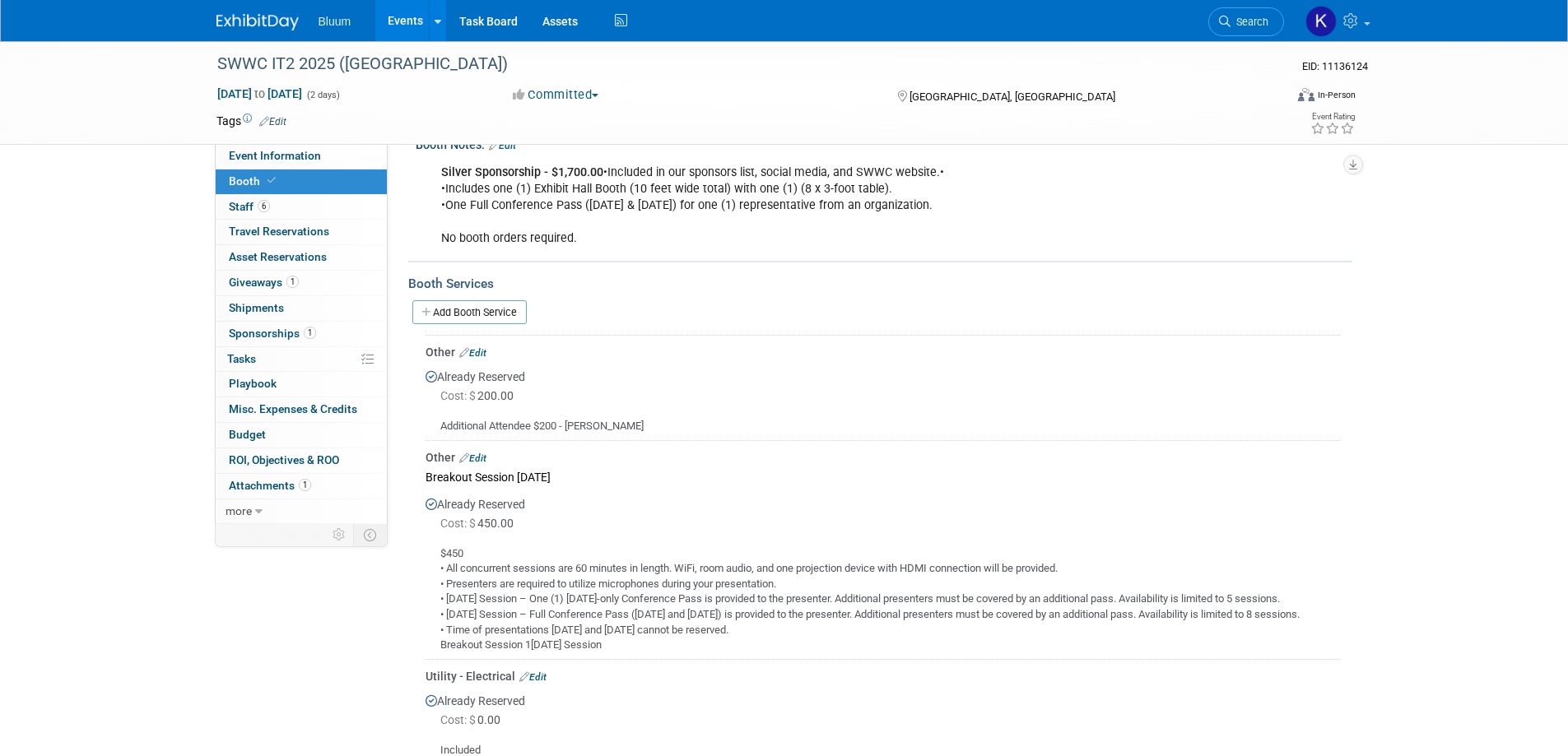
drag, startPoint x: 425, startPoint y: 6, endPoint x: 415, endPoint y: 15, distance: 13.5
click at [425, 8] on link "Events" at bounding box center [405, 20] width 60 height 42
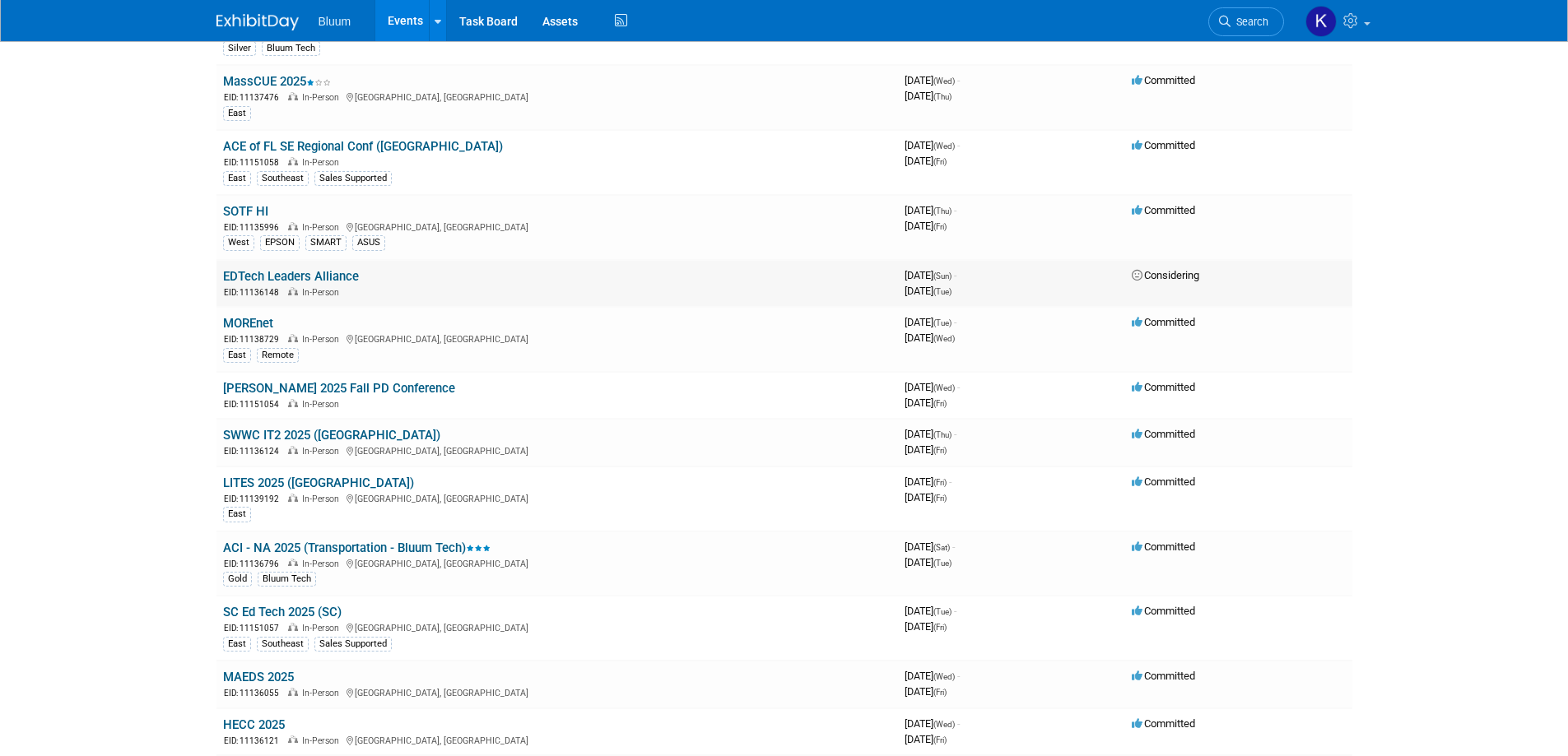
scroll to position [247, 0]
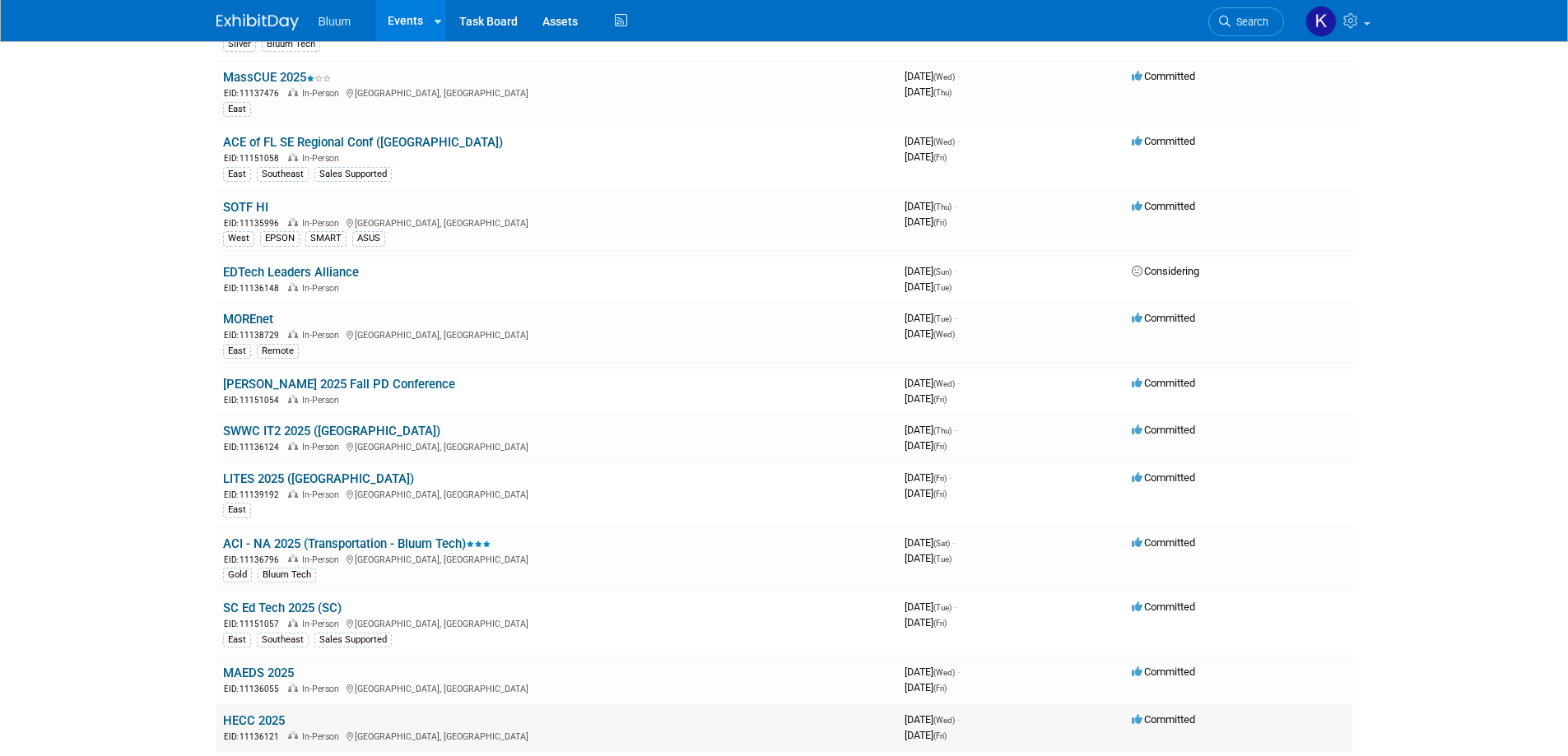
click at [264, 726] on link "HECC 2025" at bounding box center [253, 721] width 62 height 15
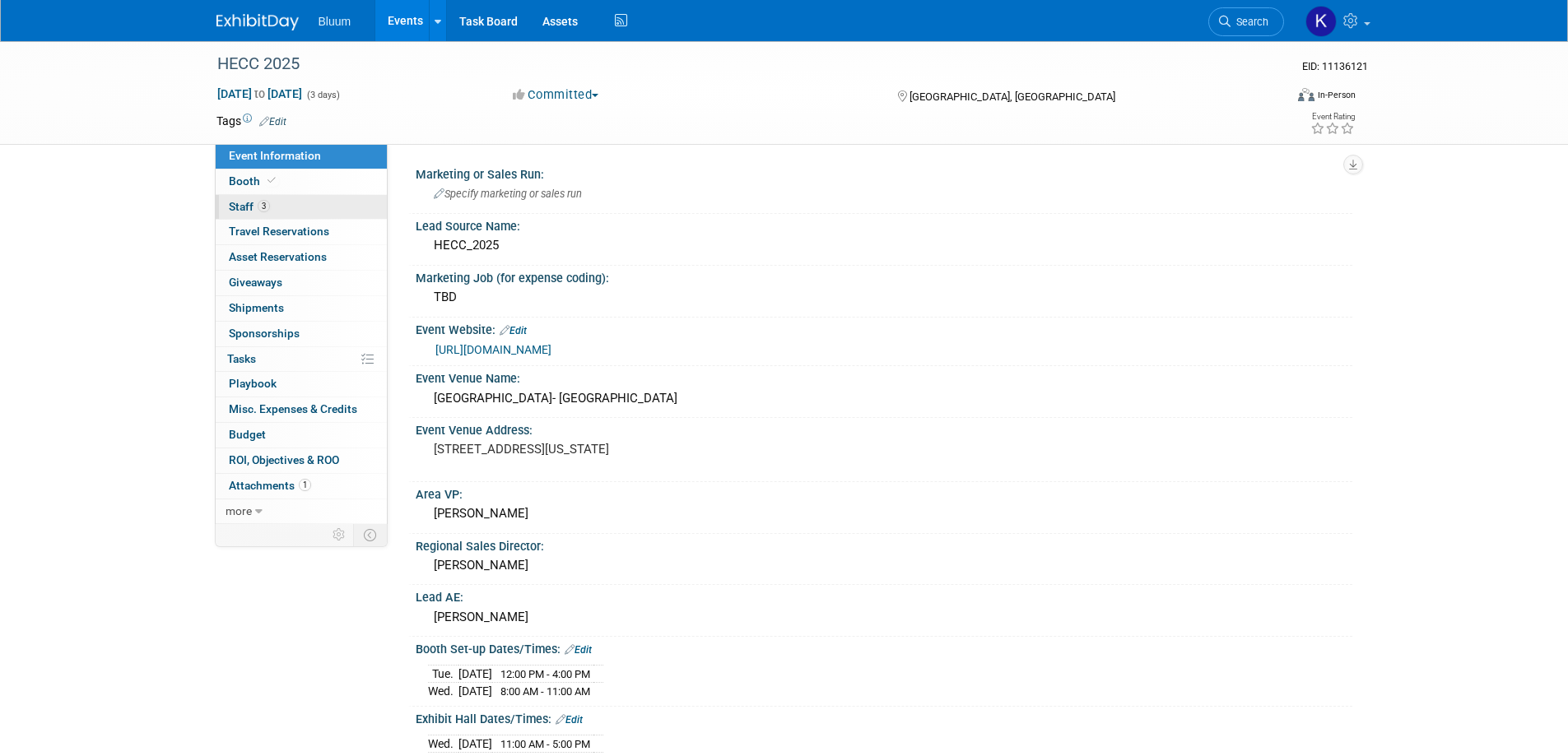
click at [243, 205] on span "Staff 3" at bounding box center [249, 206] width 42 height 13
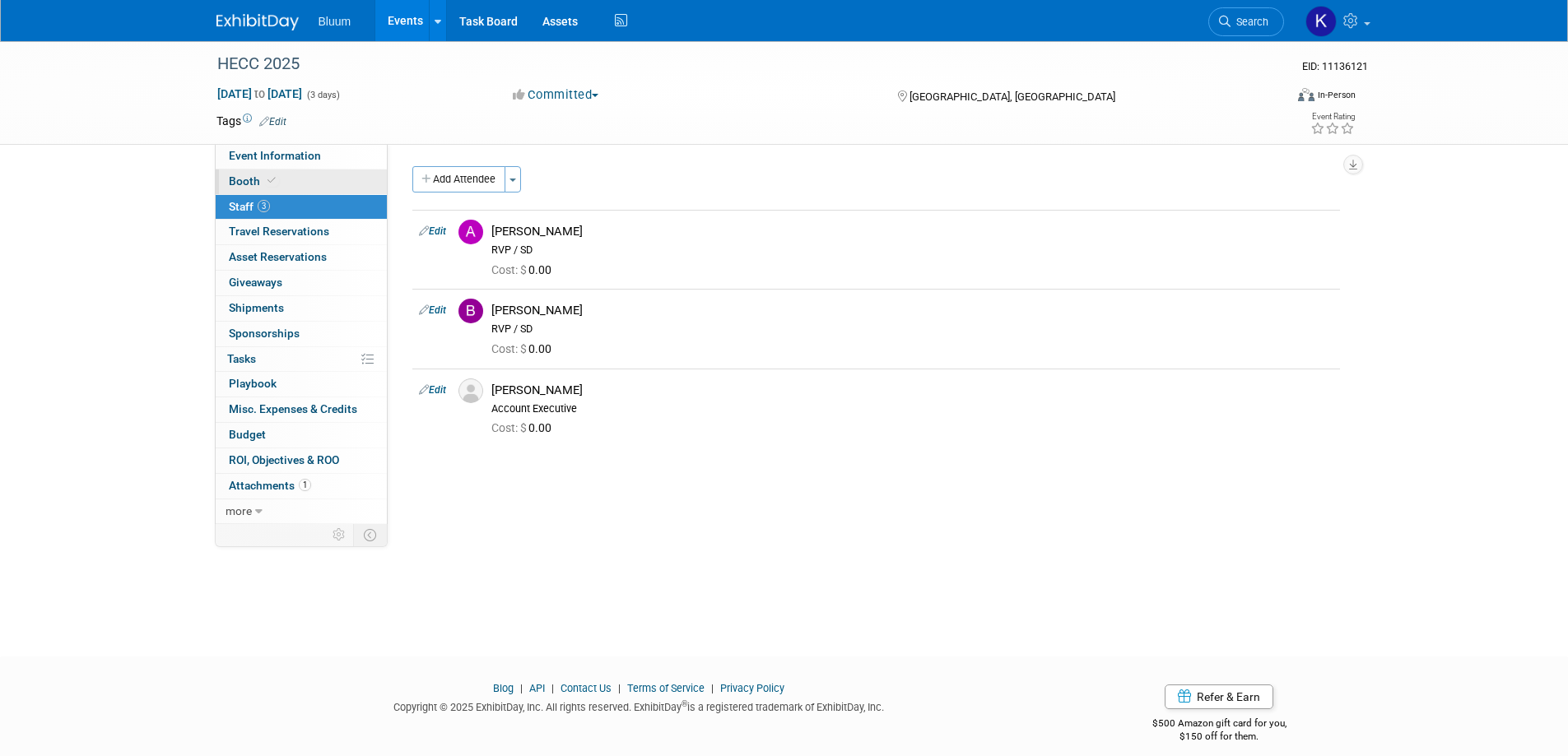
click at [253, 182] on span "Booth" at bounding box center [253, 181] width 50 height 13
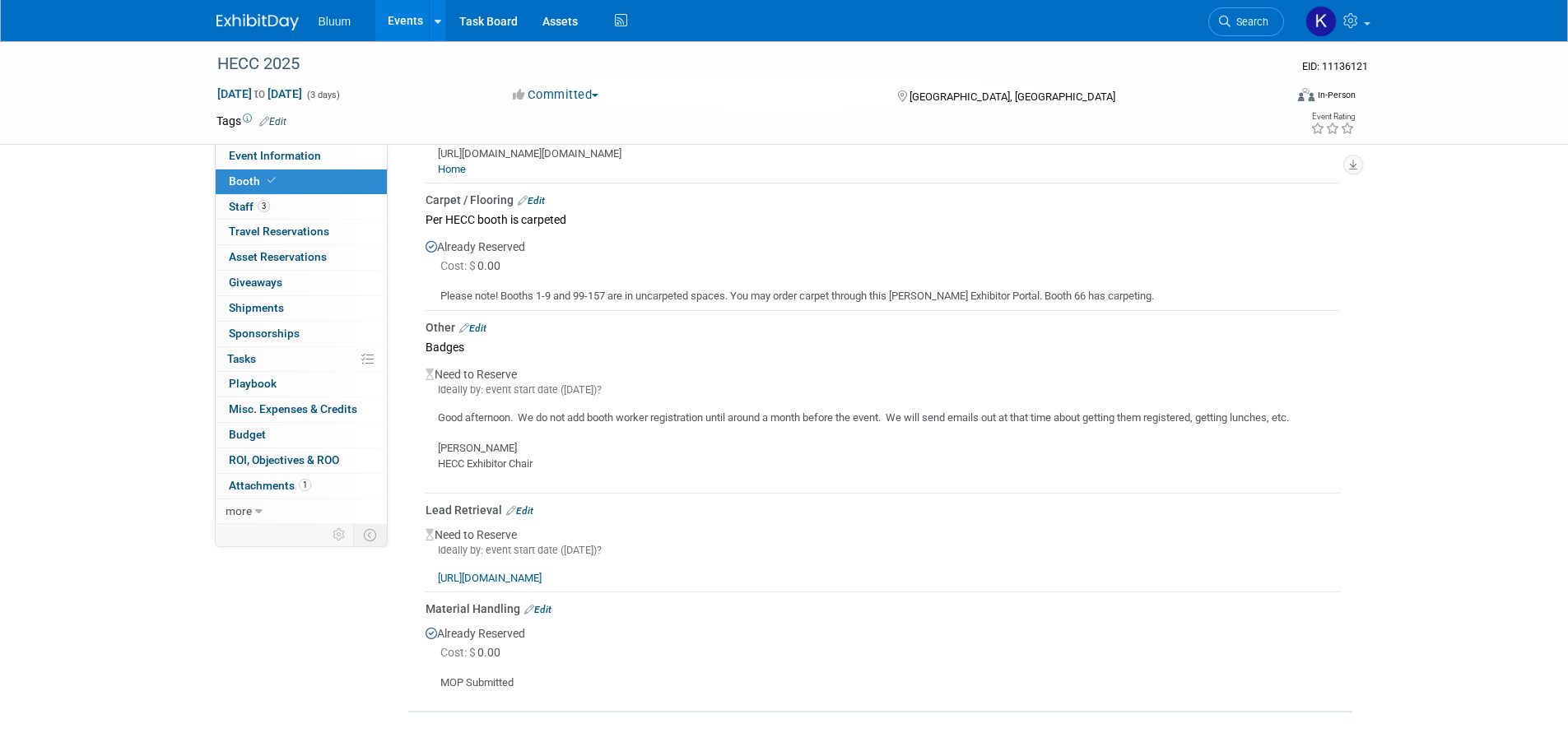
scroll to position [576, 0]
